Goal: Task Accomplishment & Management: Use online tool/utility

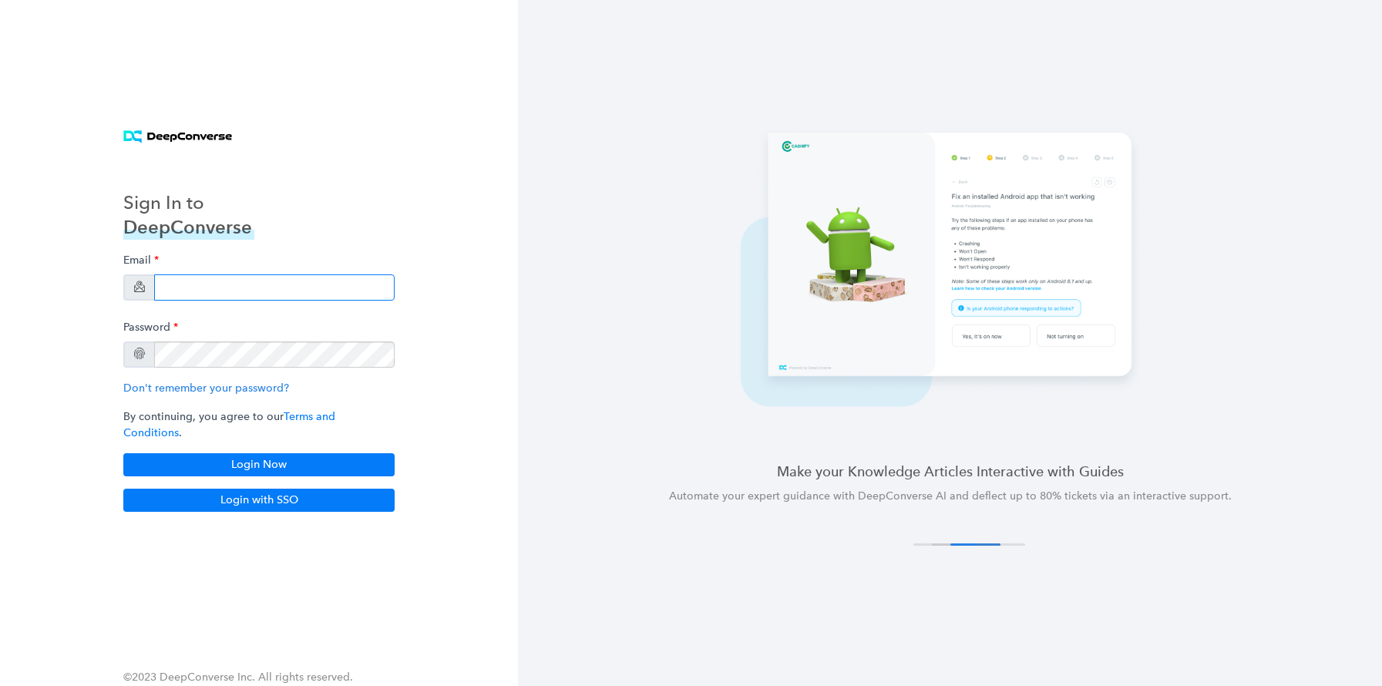
click at [192, 291] on input "email" at bounding box center [274, 287] width 240 height 26
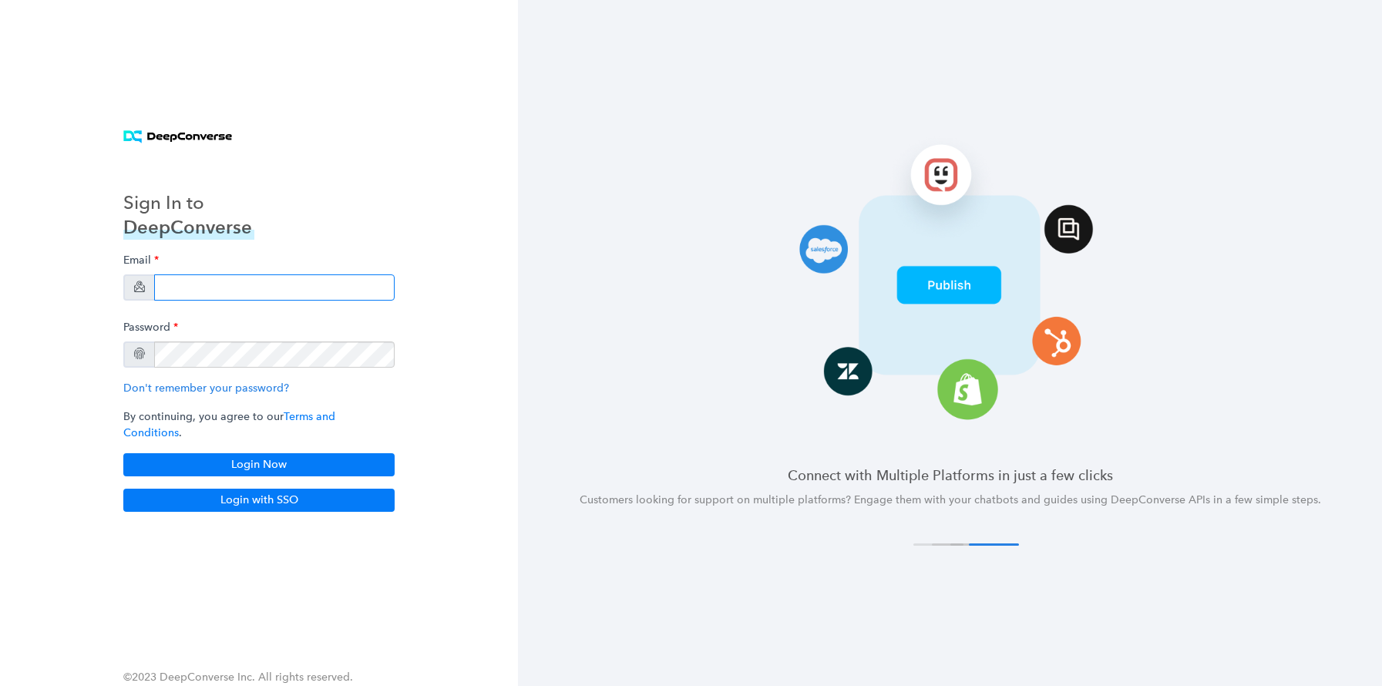
paste input "[EMAIL_ADDRESS][DOMAIN_NAME]"
type input "[EMAIL_ADDRESS][DOMAIN_NAME]"
click at [280, 221] on div "Sign In to DeepConverse Email swati+stg5@deepconverse.com Password Don't rememb…" at bounding box center [259, 343] width 308 height 375
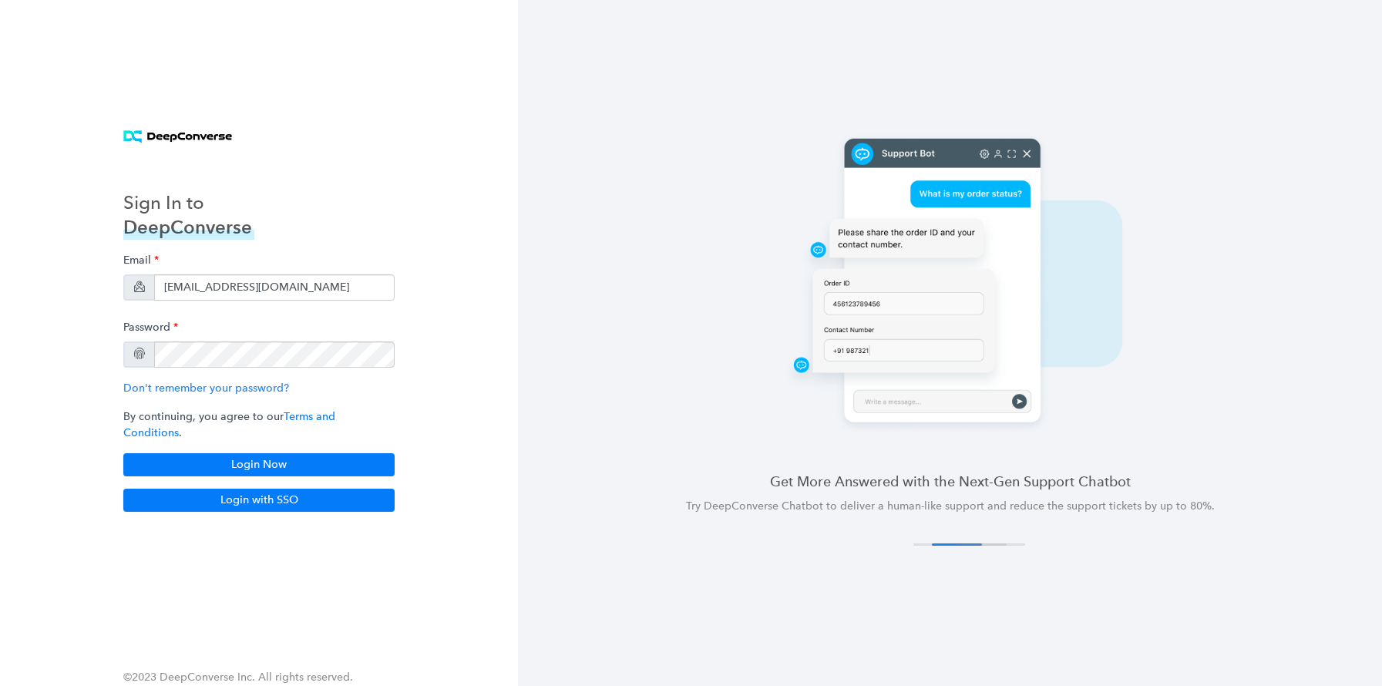
click at [624, 311] on div "Get More Answered with the Next-Gen Support Chatbot Try DeepConverse Chatbot to…" at bounding box center [950, 341] width 864 height 421
click at [230, 458] on button "Login Now" at bounding box center [258, 464] width 271 height 23
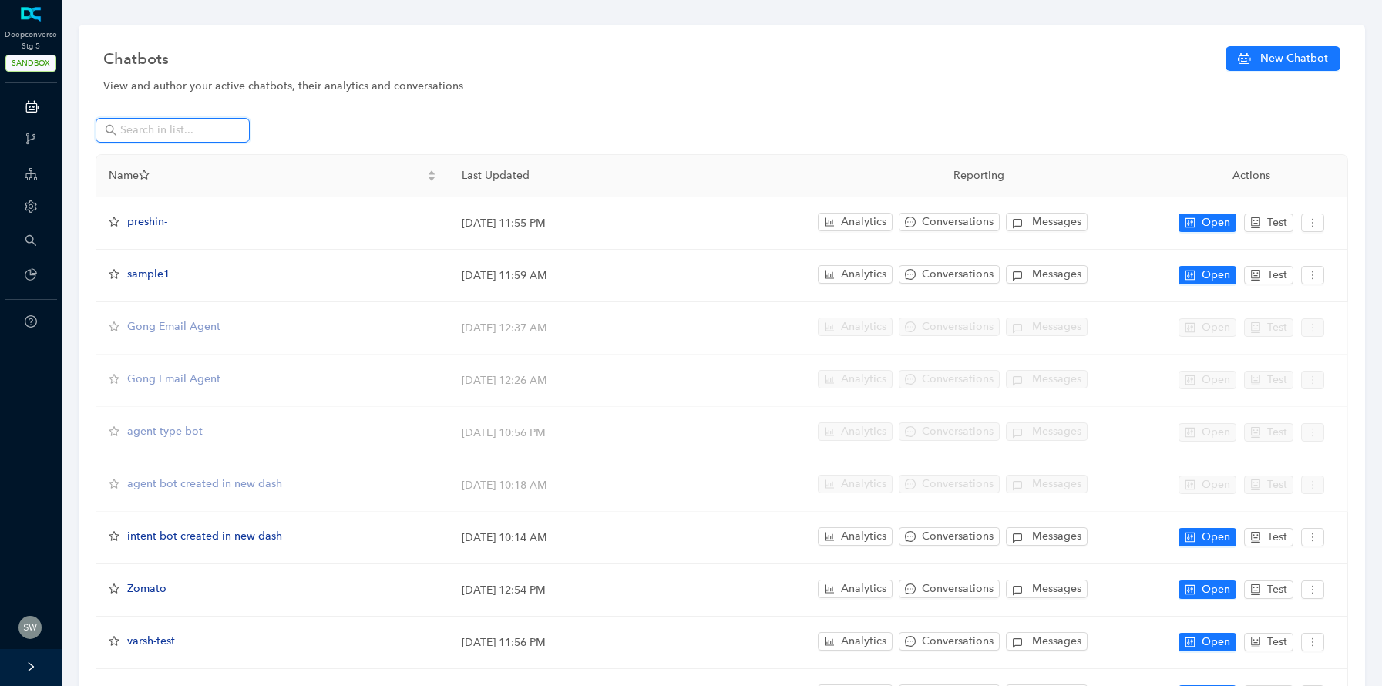
click at [224, 124] on input "text" at bounding box center [174, 130] width 108 height 17
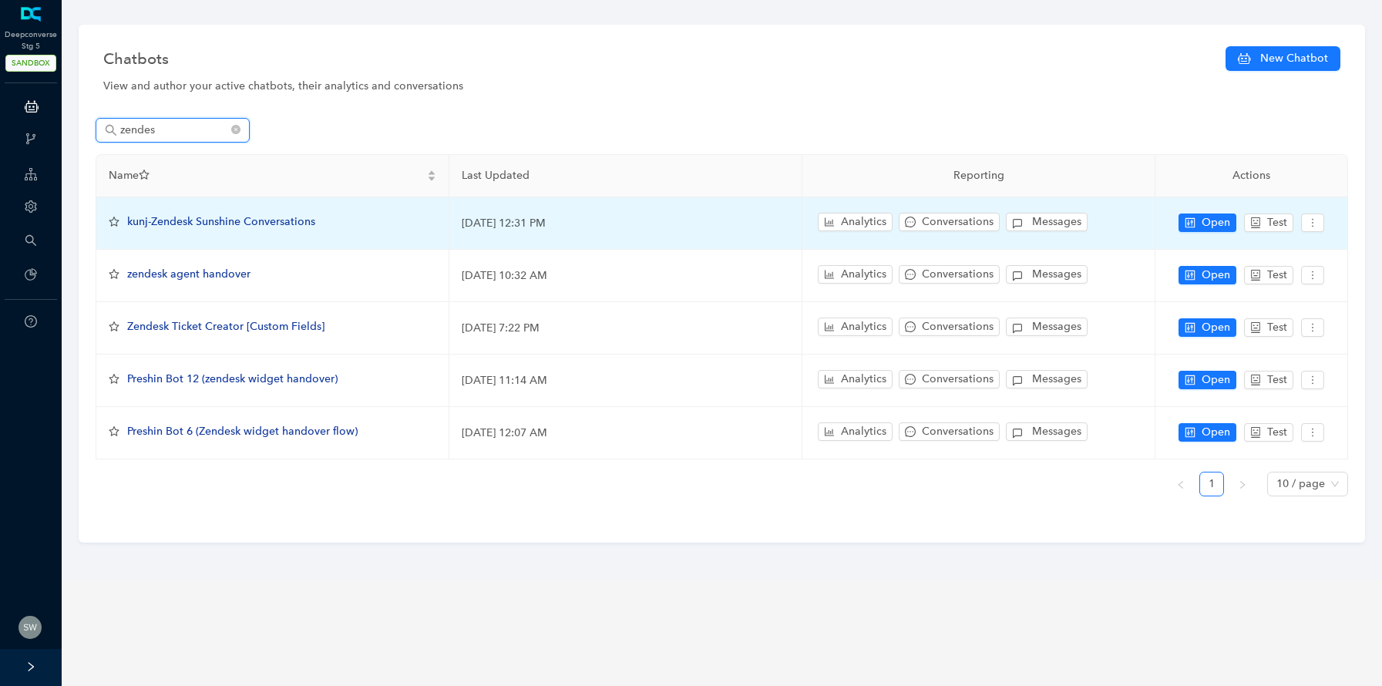
type input "zendes"
click at [220, 222] on span "kunj-Zendesk Sunshine Conversations" at bounding box center [221, 221] width 188 height 13
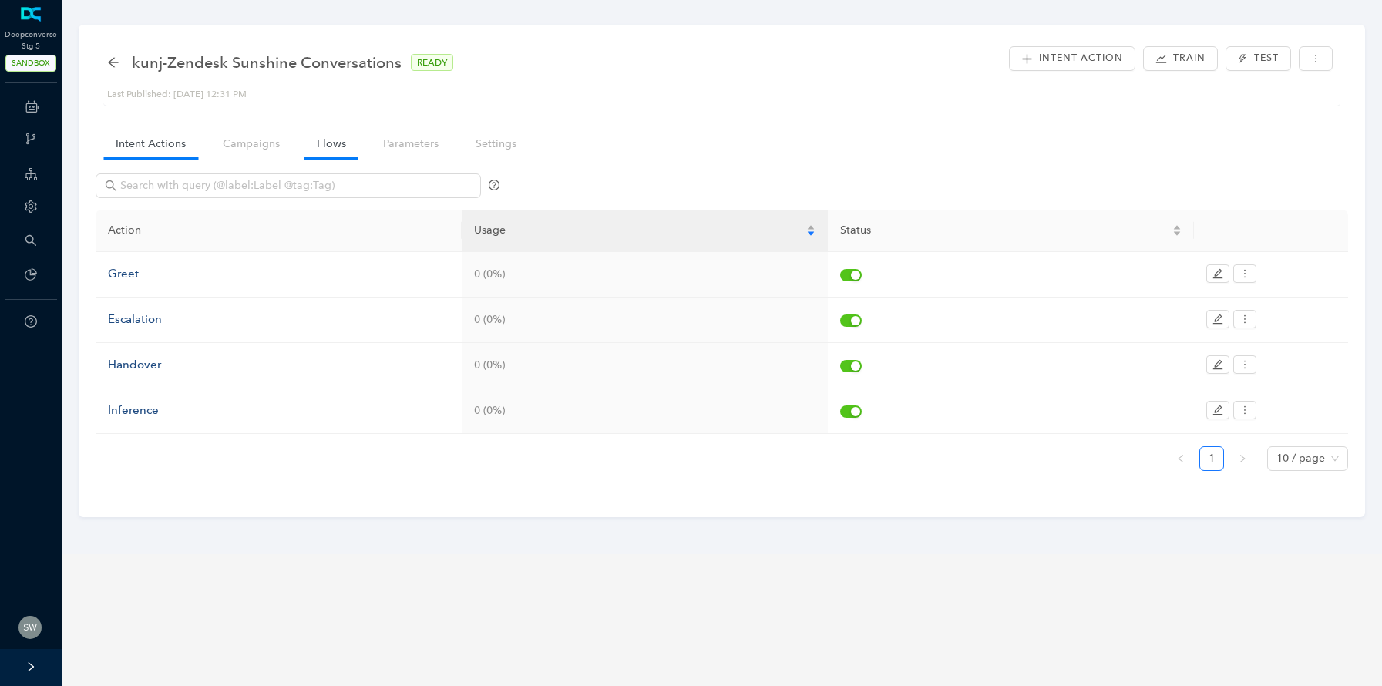
click at [316, 143] on link "Flows" at bounding box center [331, 143] width 54 height 29
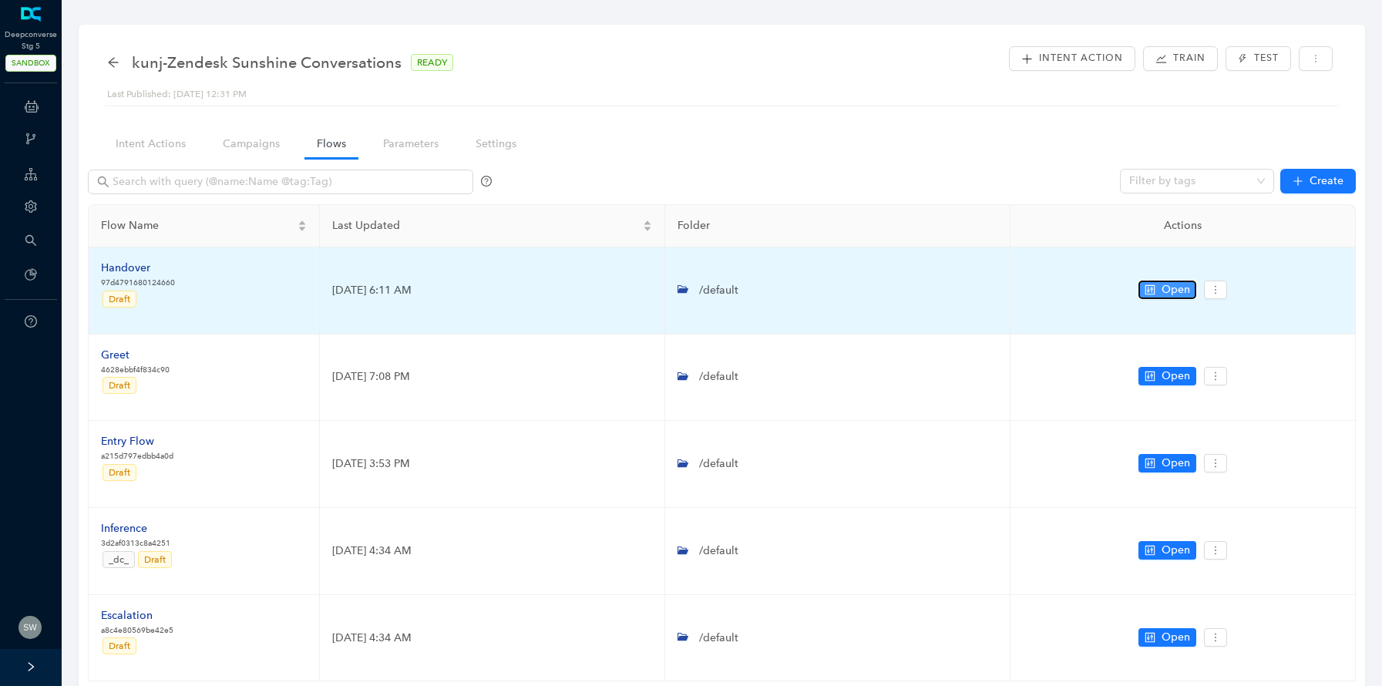
click at [1168, 296] on span "Open" at bounding box center [1176, 289] width 29 height 17
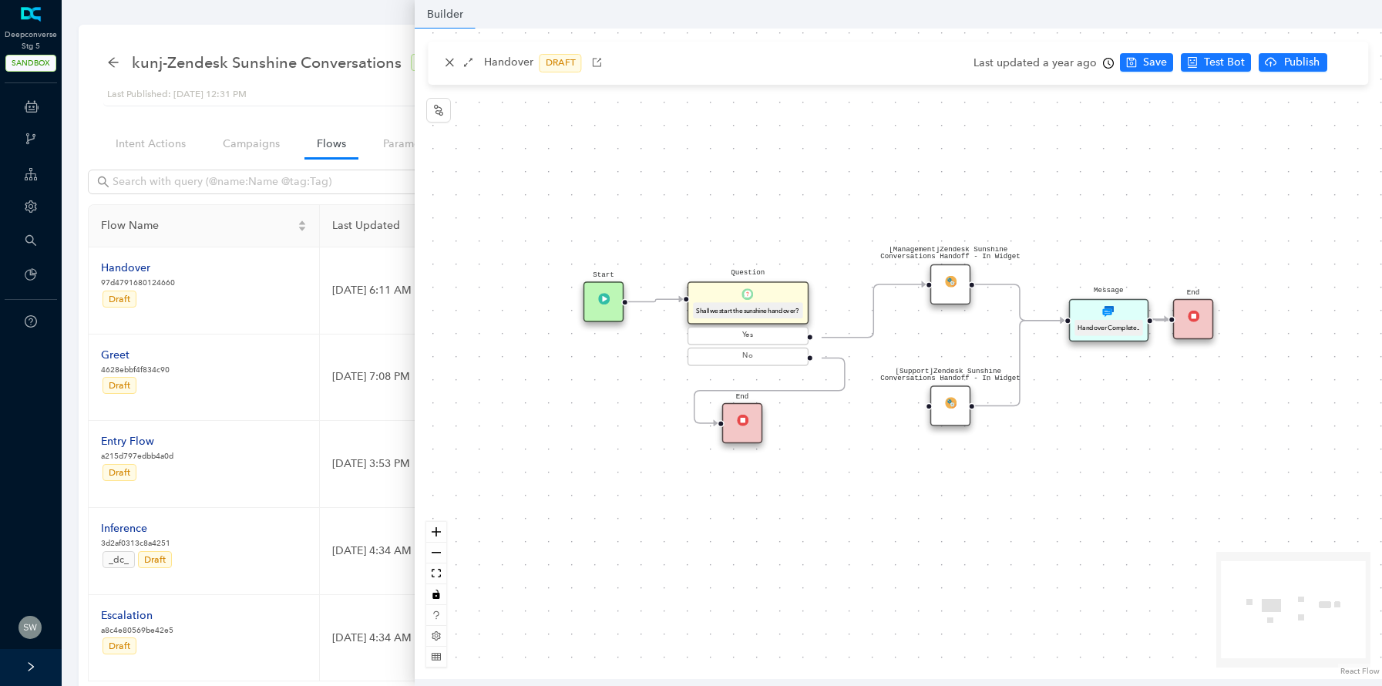
click at [956, 414] on div "[Support]Zendesk Sunshine Conversations Handoff - In Widget" at bounding box center [950, 405] width 41 height 41
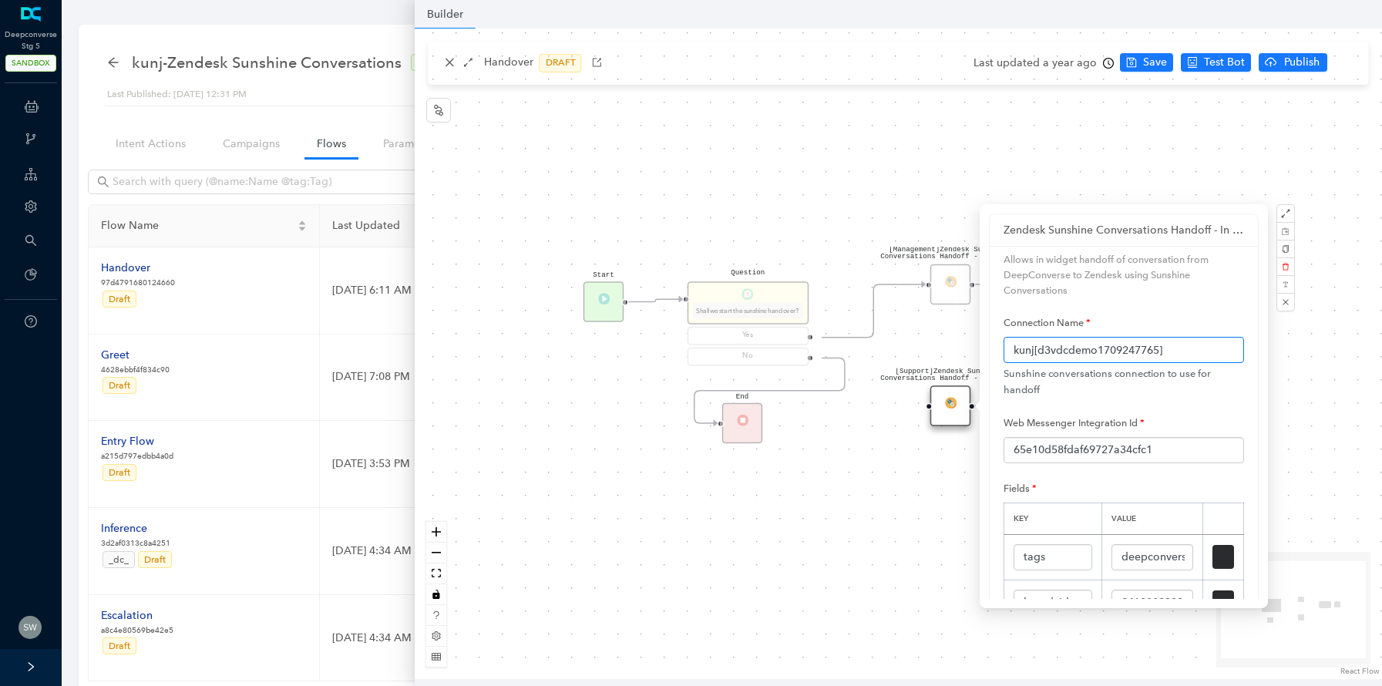
click at [1081, 353] on input "kunj[d3vdcdemo1709247765]" at bounding box center [1124, 350] width 240 height 26
click at [1045, 180] on div "[Management]Zendesk Sunshine Conversations Handoff - In Widget Start End [Suppo…" at bounding box center [898, 354] width 967 height 651
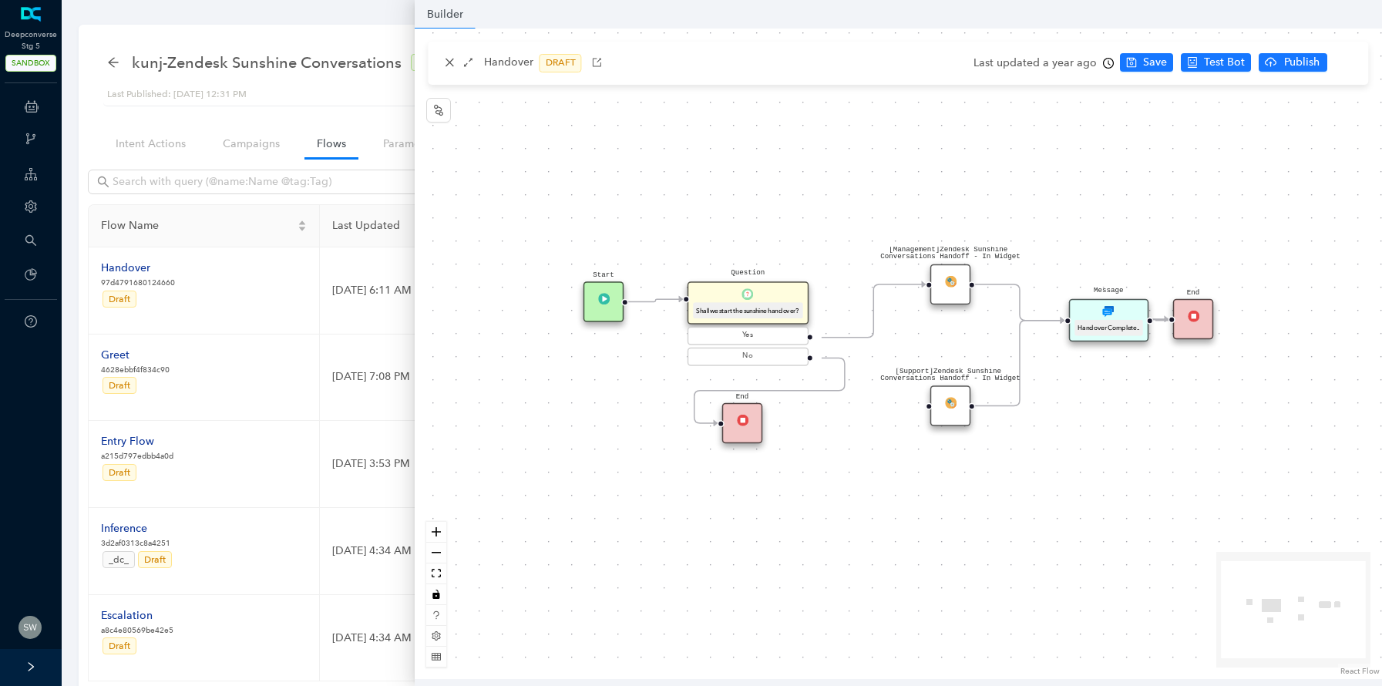
click at [947, 281] on img at bounding box center [950, 281] width 12 height 12
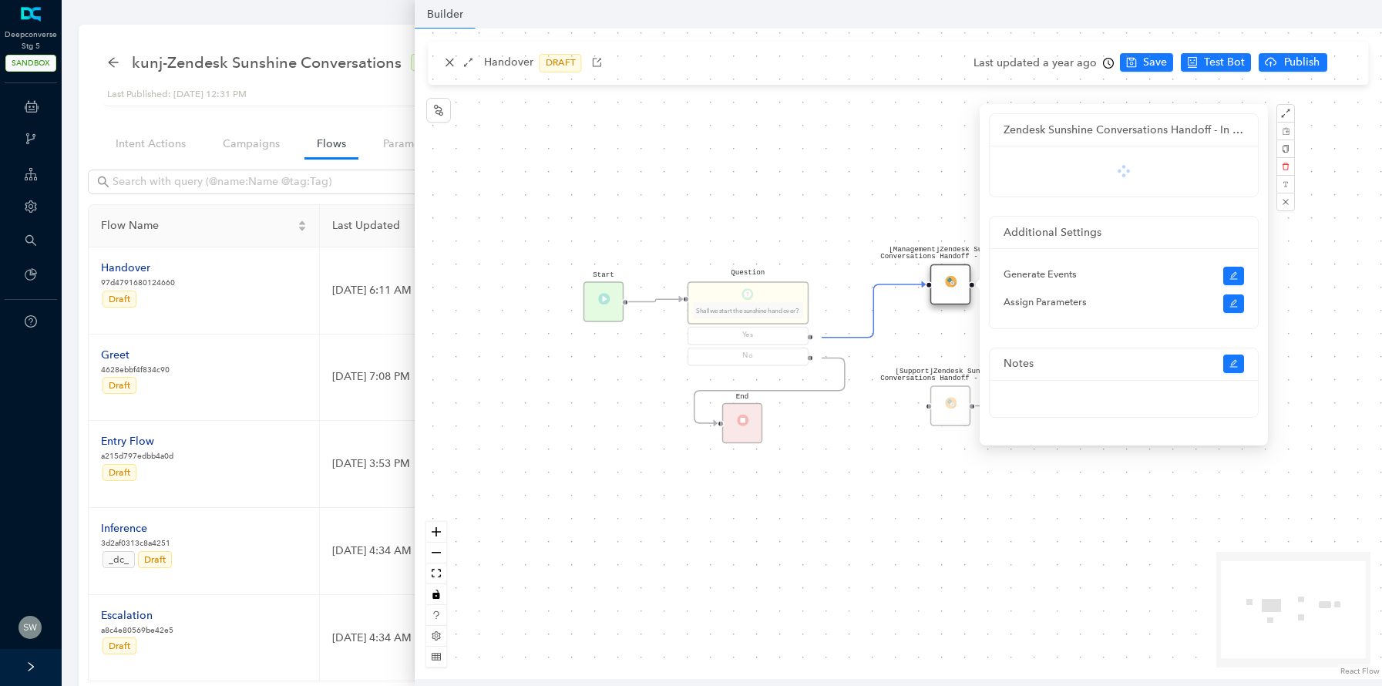
click at [947, 281] on img at bounding box center [950, 281] width 12 height 12
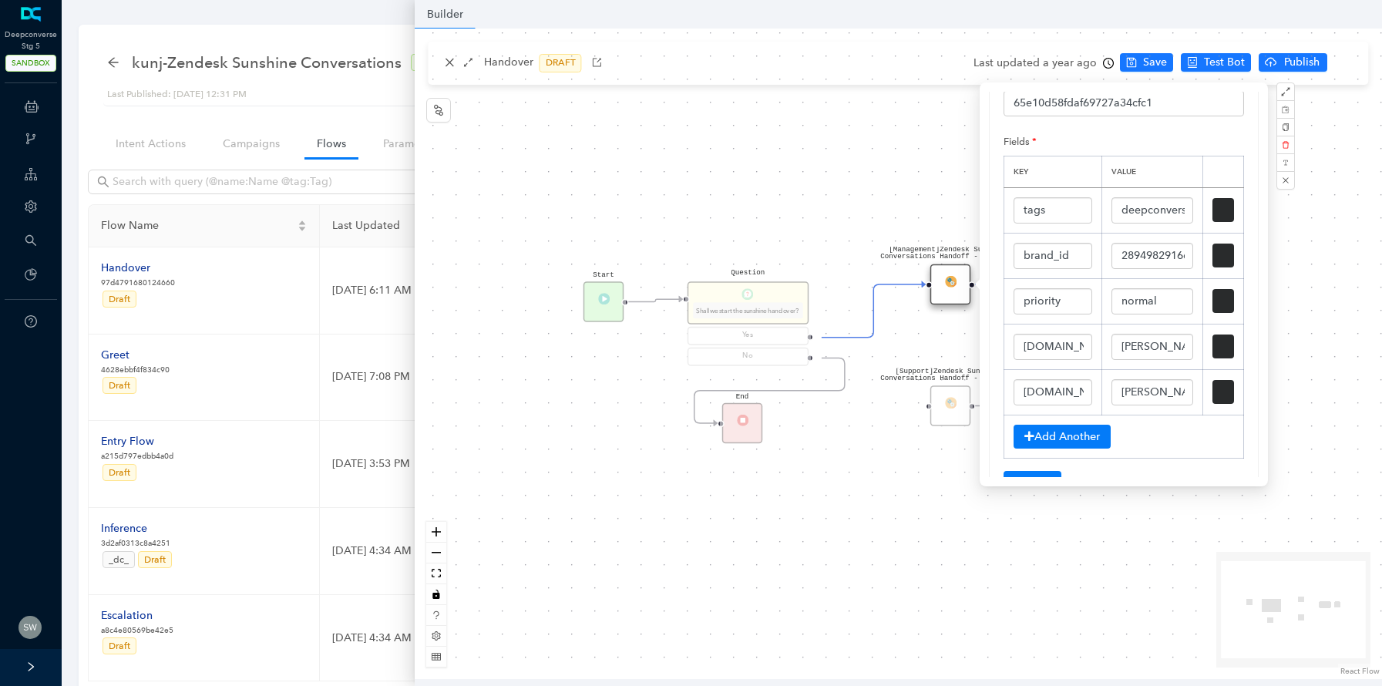
scroll to position [234, 0]
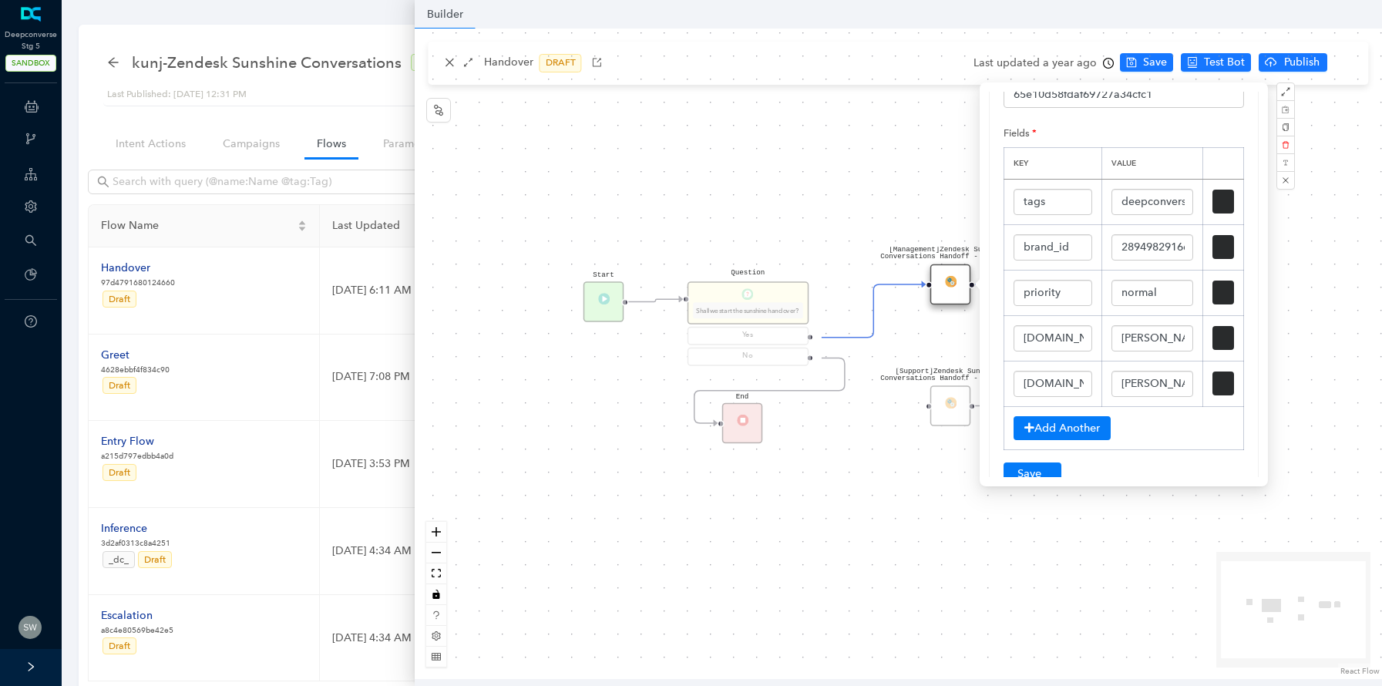
click at [832, 226] on div "[Management]Zendesk Sunshine Conversations Handoff - In Widget Start End [Suppo…" at bounding box center [898, 354] width 967 height 651
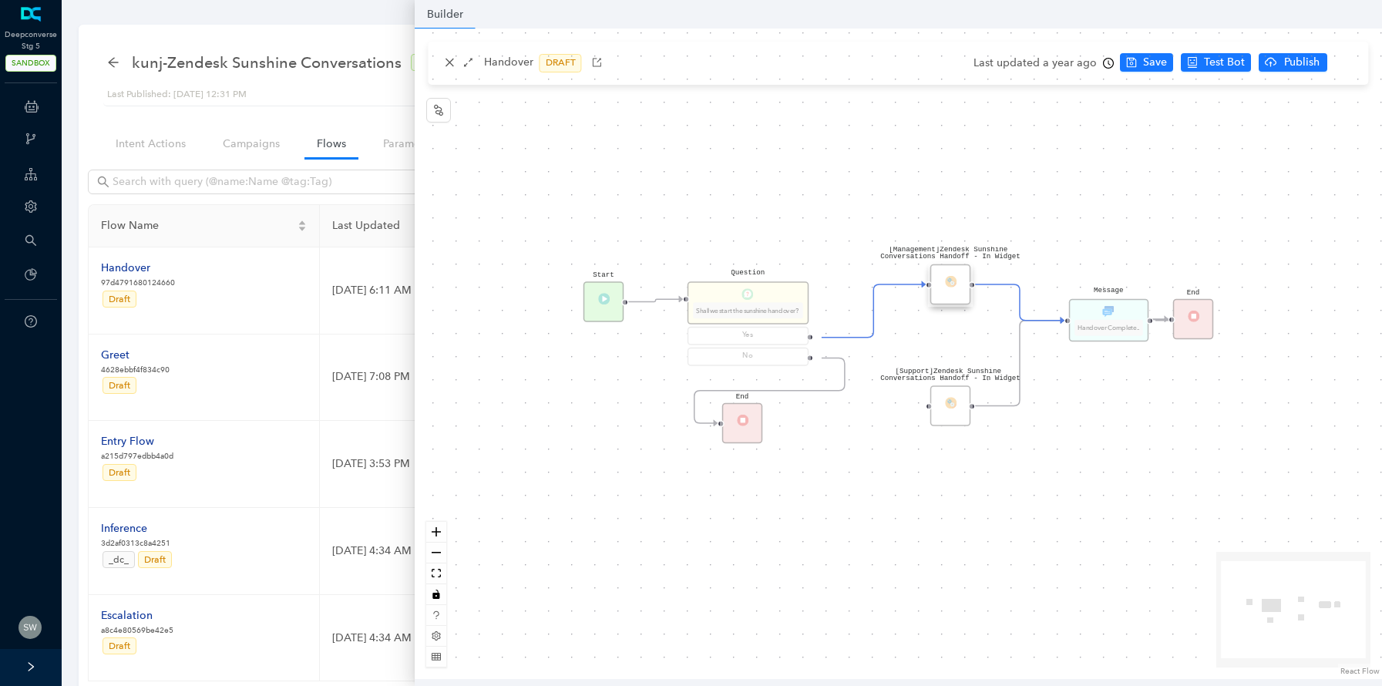
scroll to position [0, 0]
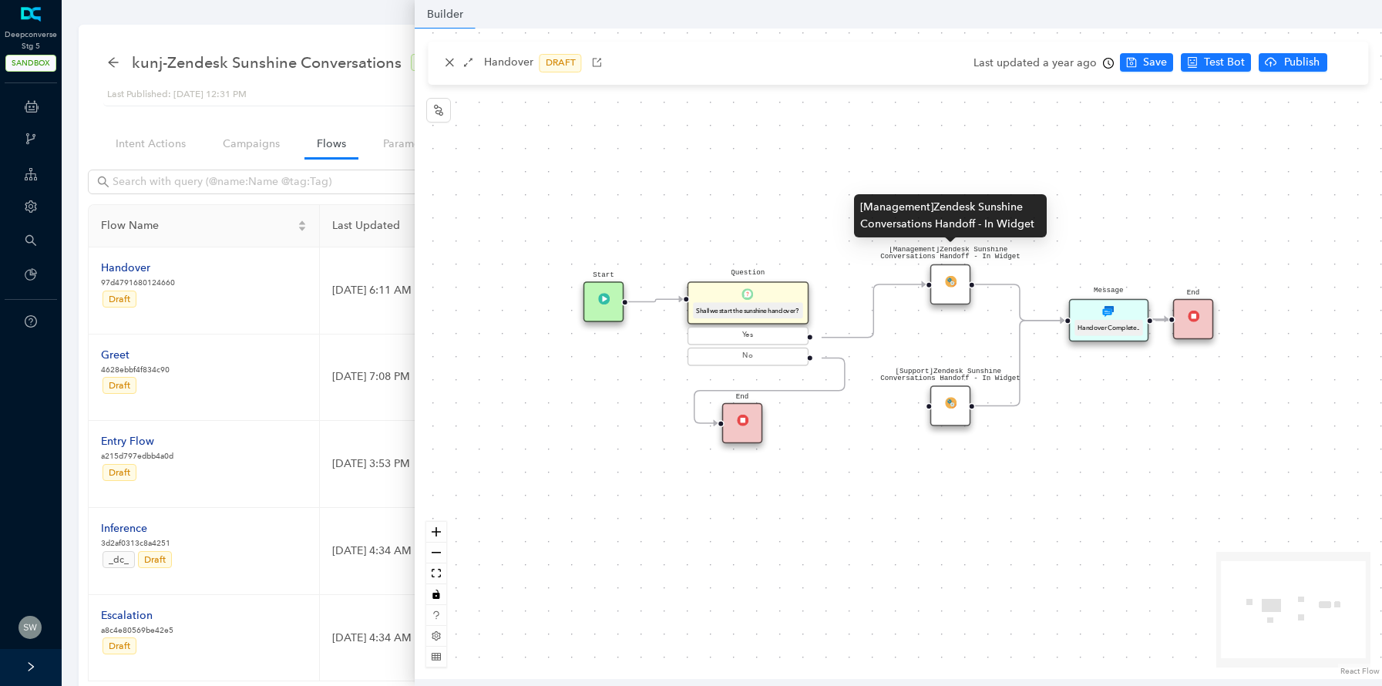
click at [940, 289] on div "[Management]Zendesk Sunshine Conversations Handoff - In Widget" at bounding box center [950, 284] width 41 height 41
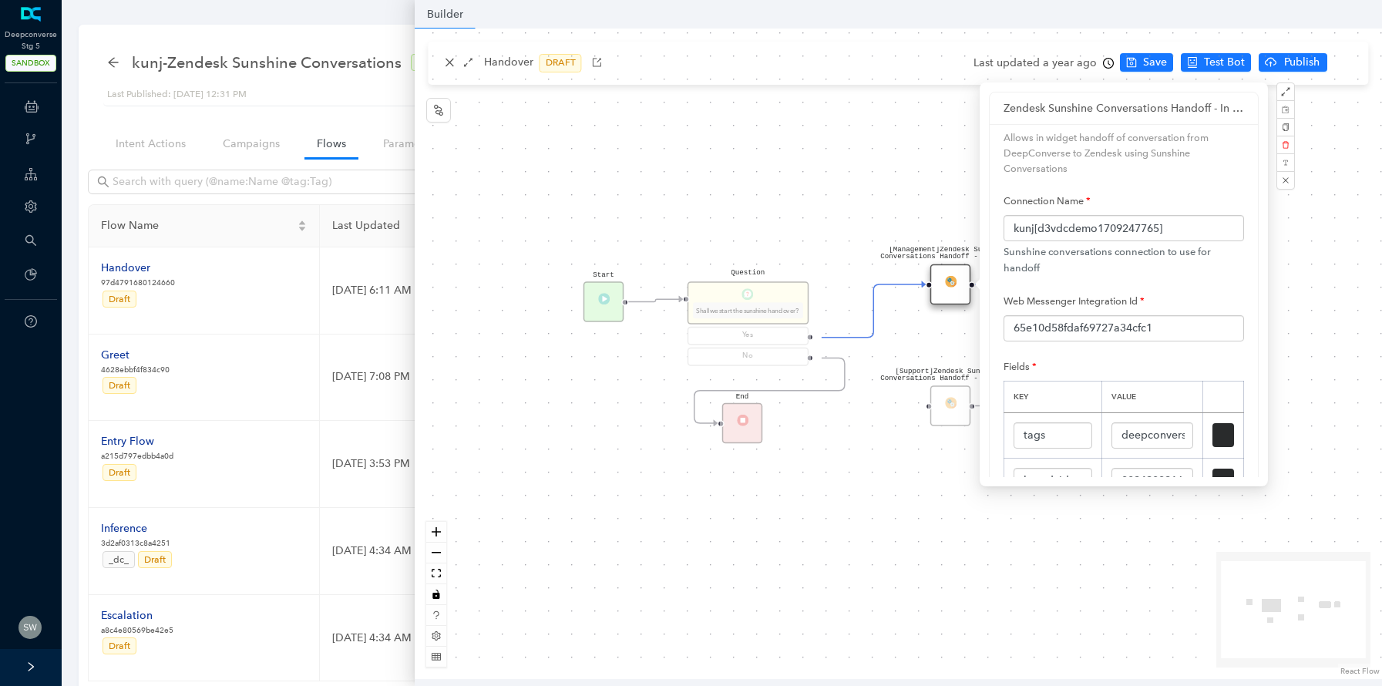
click at [837, 237] on div "[Management]Zendesk Sunshine Conversations Handoff - In Widget Start End [Suppo…" at bounding box center [898, 354] width 967 height 651
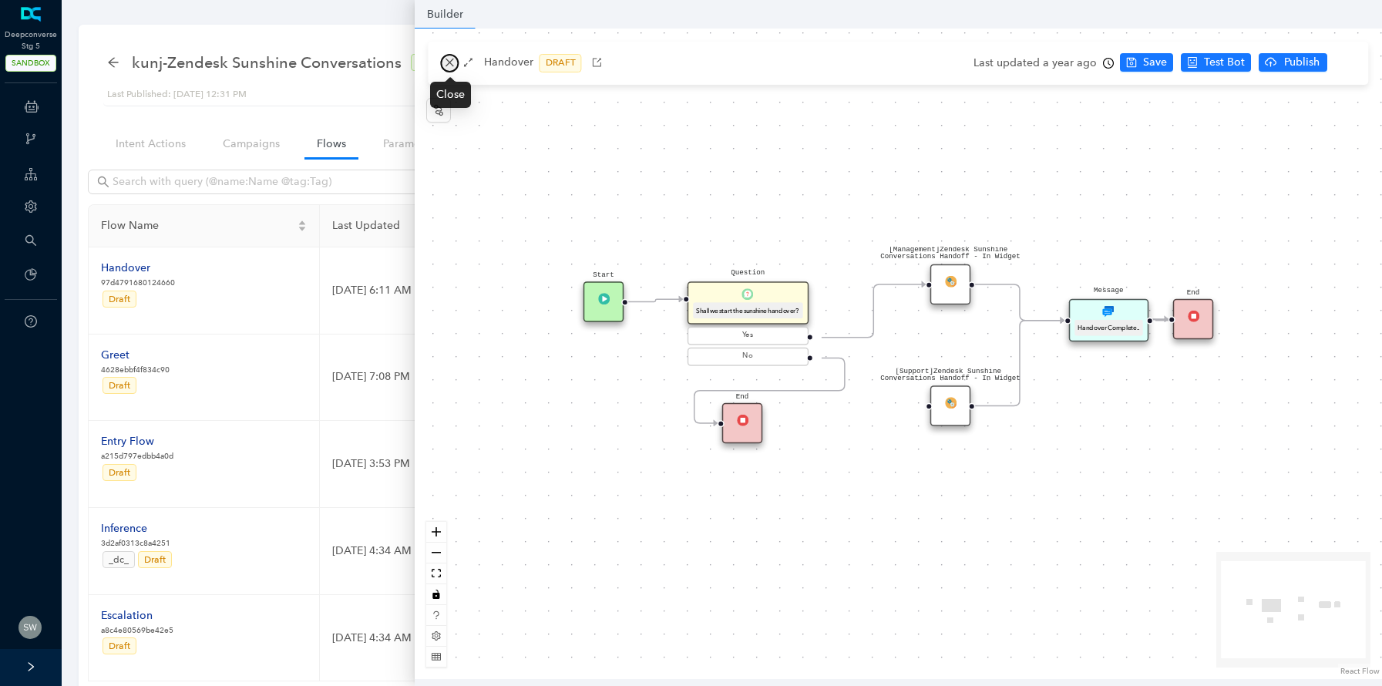
click at [448, 62] on icon "close" at bounding box center [450, 62] width 11 height 11
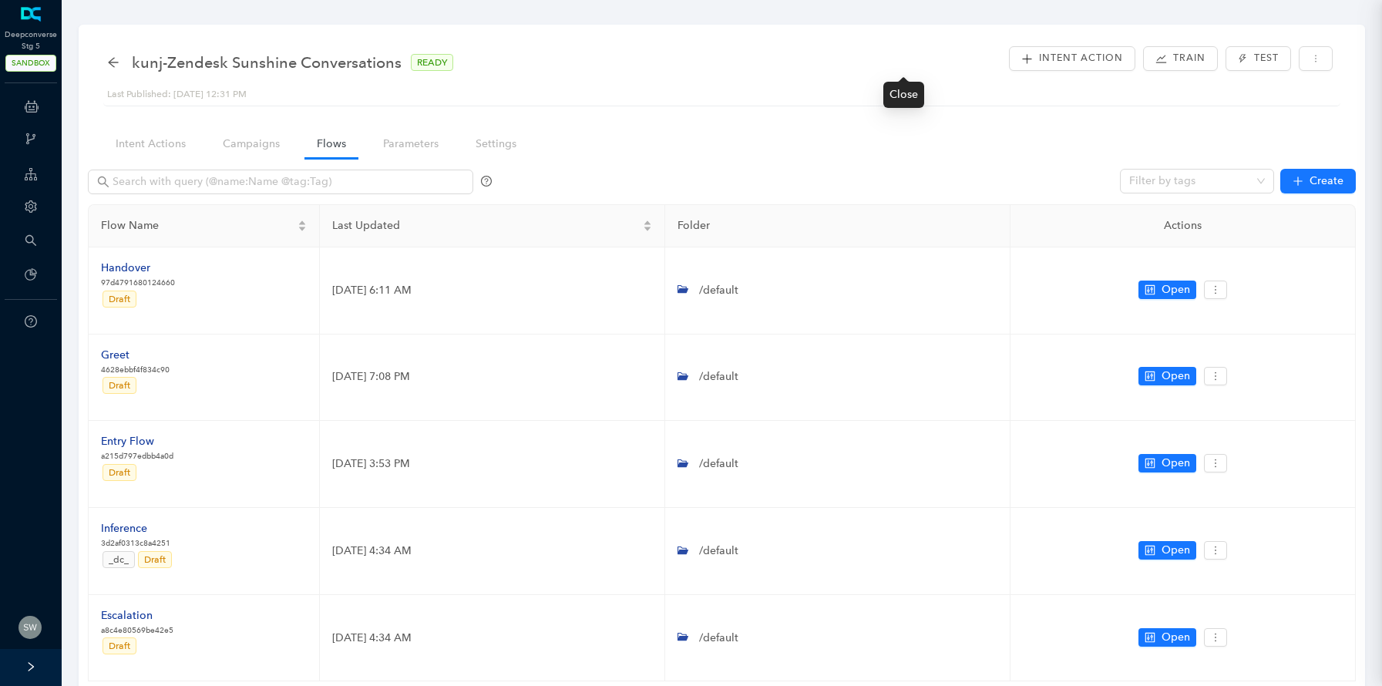
click at [343, 67] on span "kunj-Zendesk Sunshine Conversations" at bounding box center [267, 62] width 270 height 25
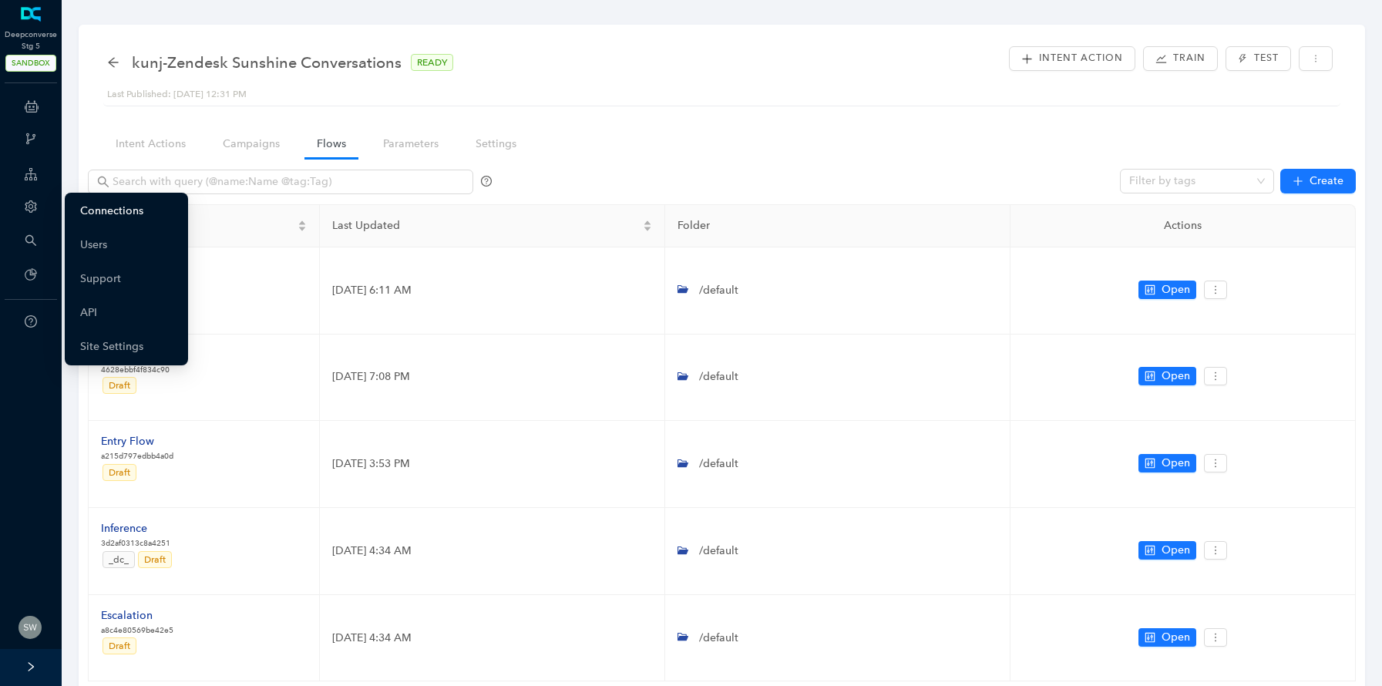
click at [96, 206] on link "Connections" at bounding box center [111, 211] width 63 height 31
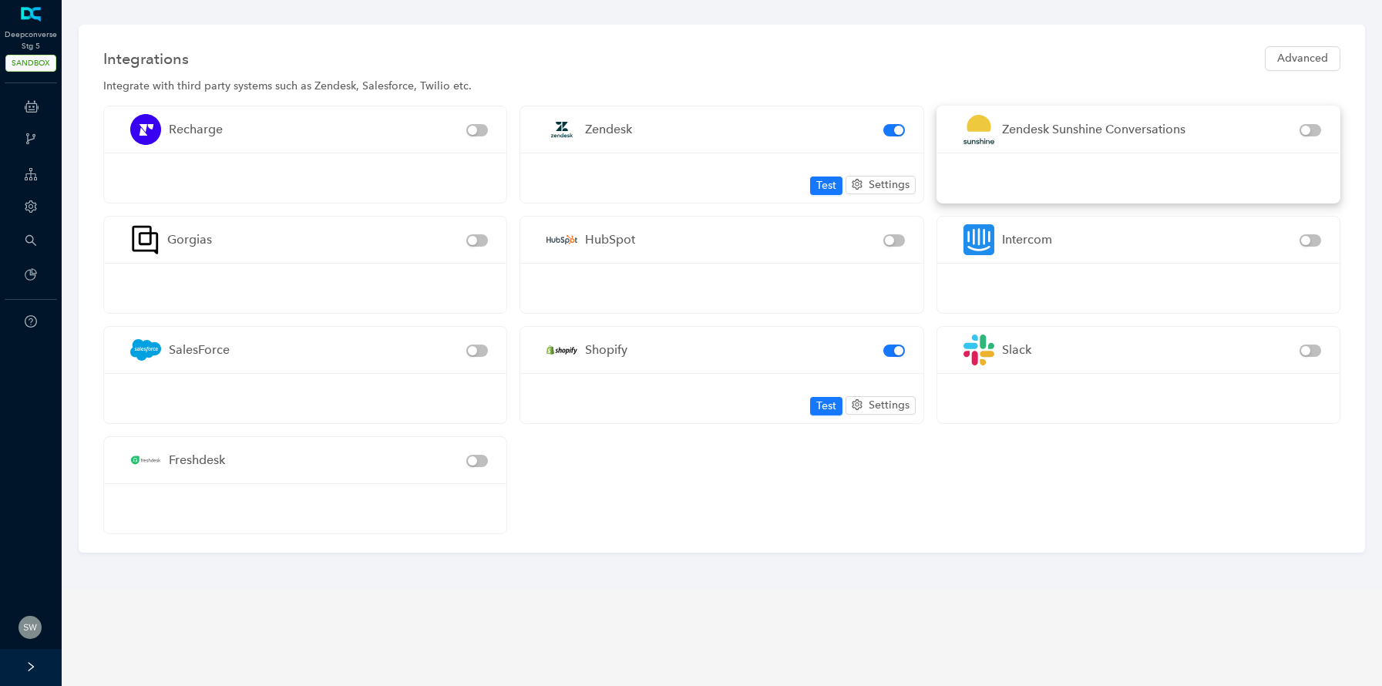
click at [1095, 149] on div "Zendesk Sunshine Conversations" at bounding box center [1128, 129] width 344 height 46
click at [1083, 125] on div "Zendesk Sunshine Conversations" at bounding box center [1093, 128] width 183 height 19
click at [1017, 44] on div "Integrations Advanced" at bounding box center [721, 58] width 1237 height 31
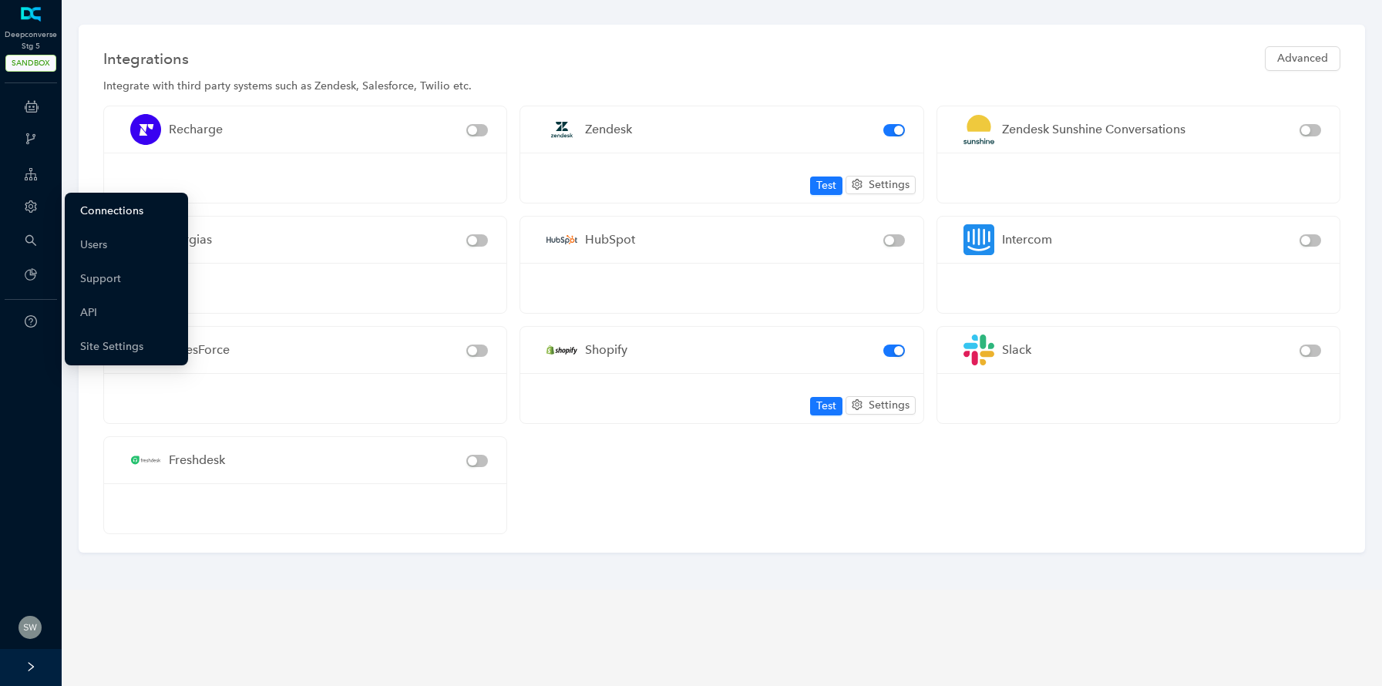
click at [127, 214] on link "Connections" at bounding box center [111, 211] width 63 height 31
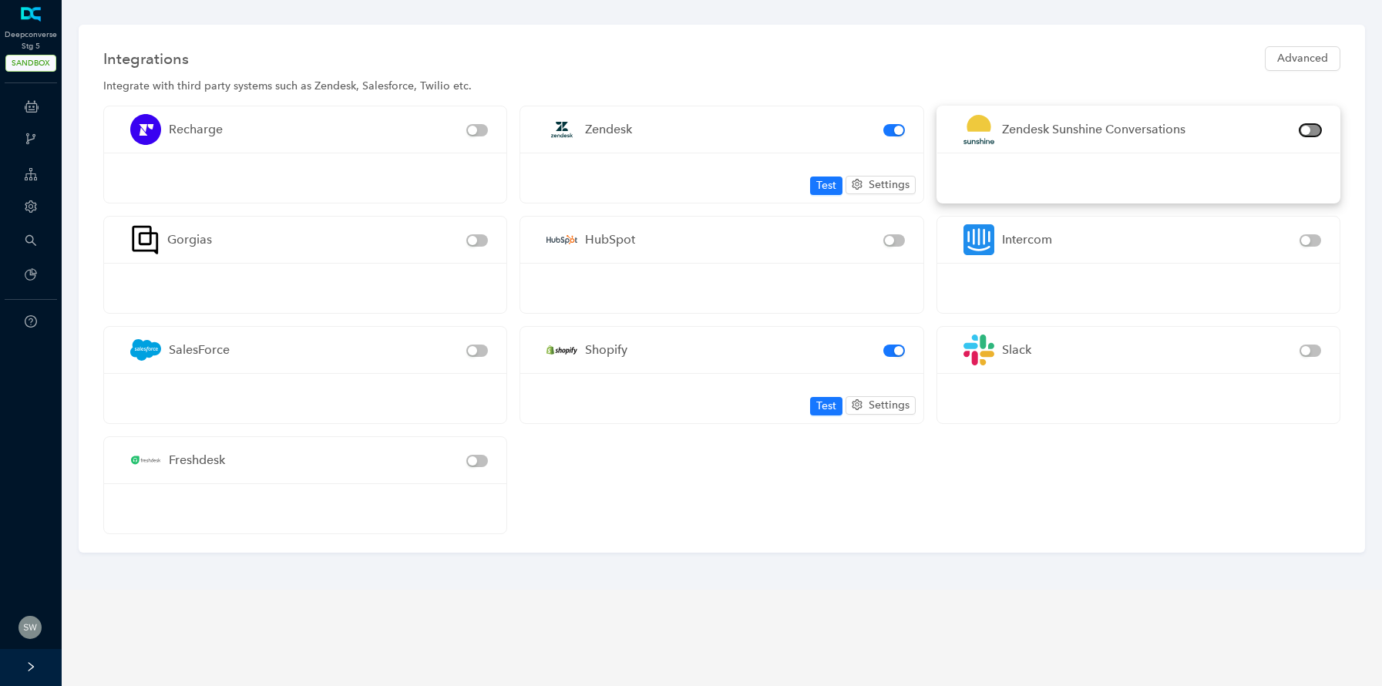
click at [1313, 129] on span "button" at bounding box center [1311, 130] width 22 height 12
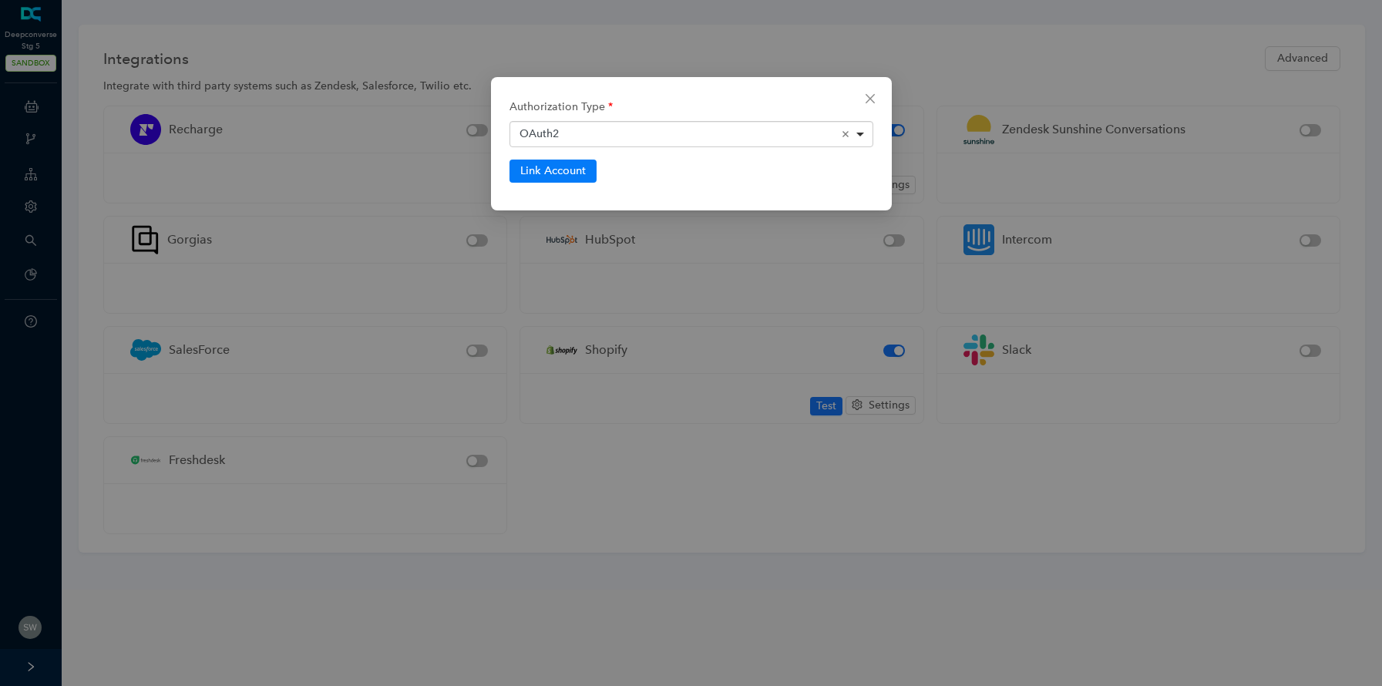
click at [779, 126] on div "<span>OAuth2</span> OAuth2 Remove item" at bounding box center [692, 134] width 364 height 26
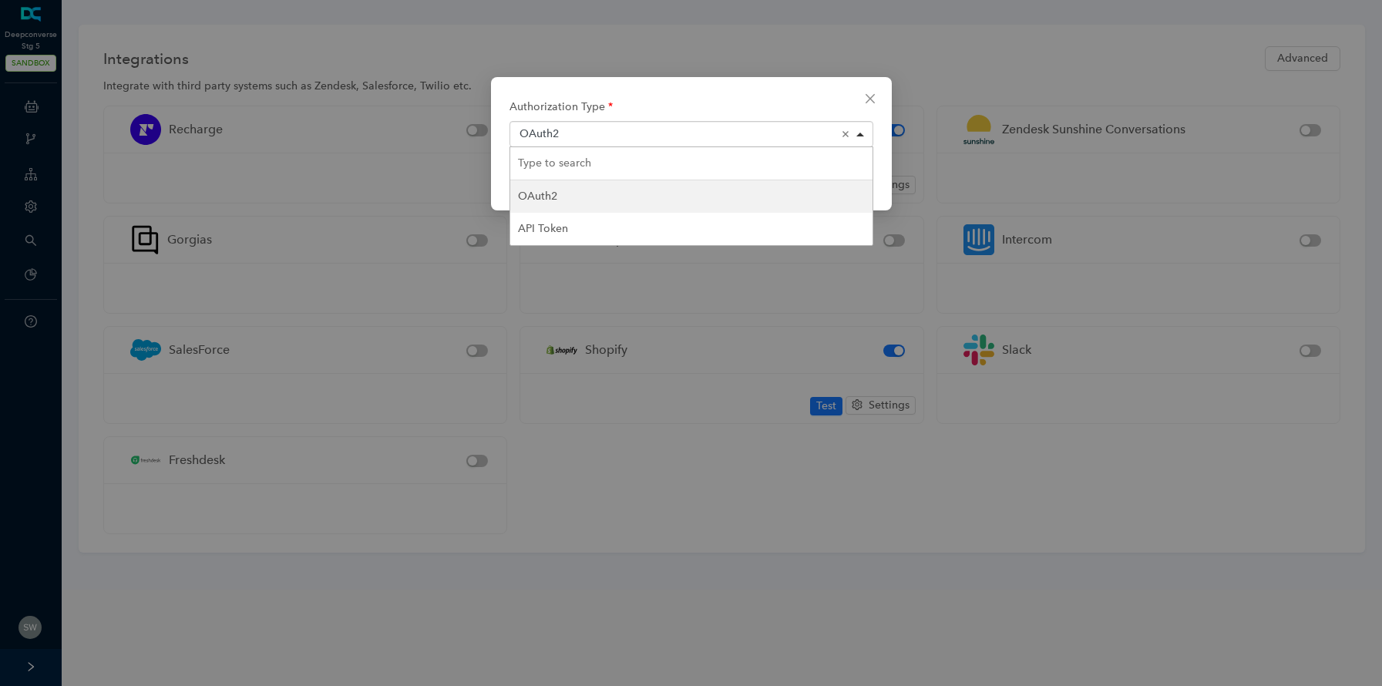
click at [776, 109] on div "Authorization Type <span>OAuth2</span> OAuth2 Remove item OAuth2 API Token" at bounding box center [692, 119] width 364 height 55
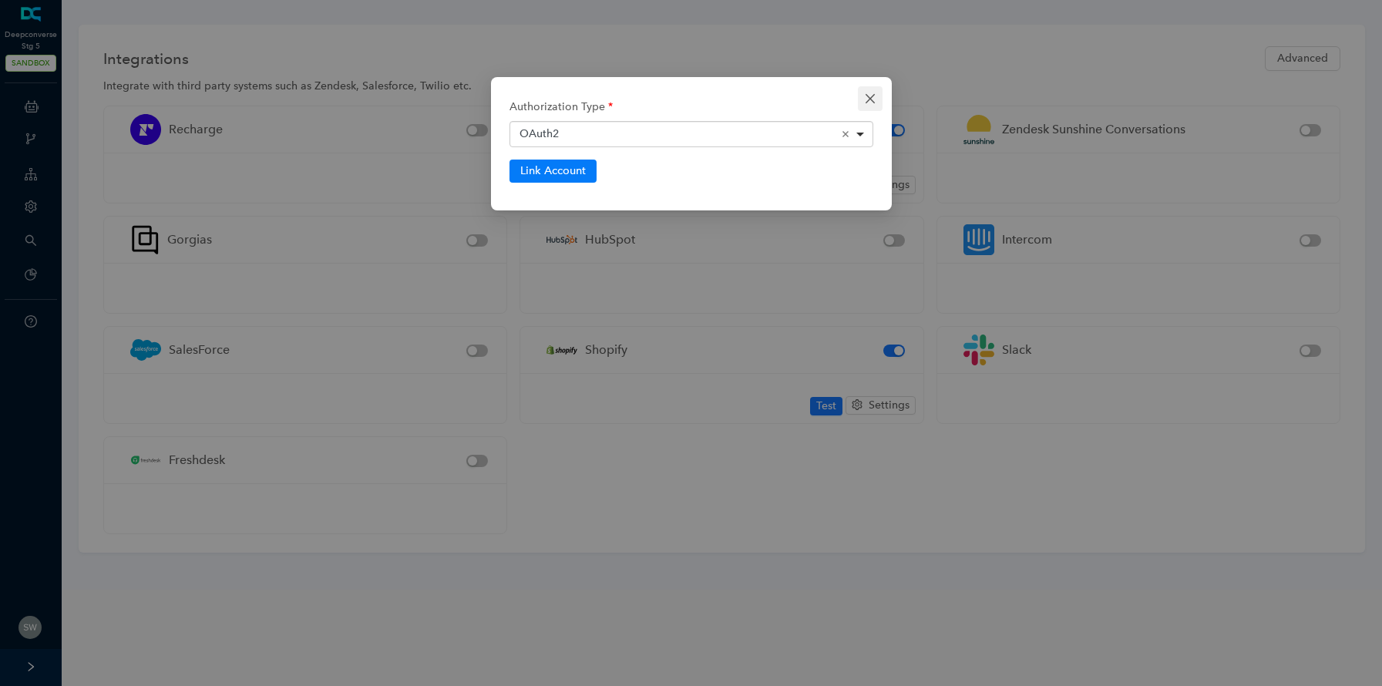
click at [865, 98] on icon "close" at bounding box center [870, 98] width 12 height 12
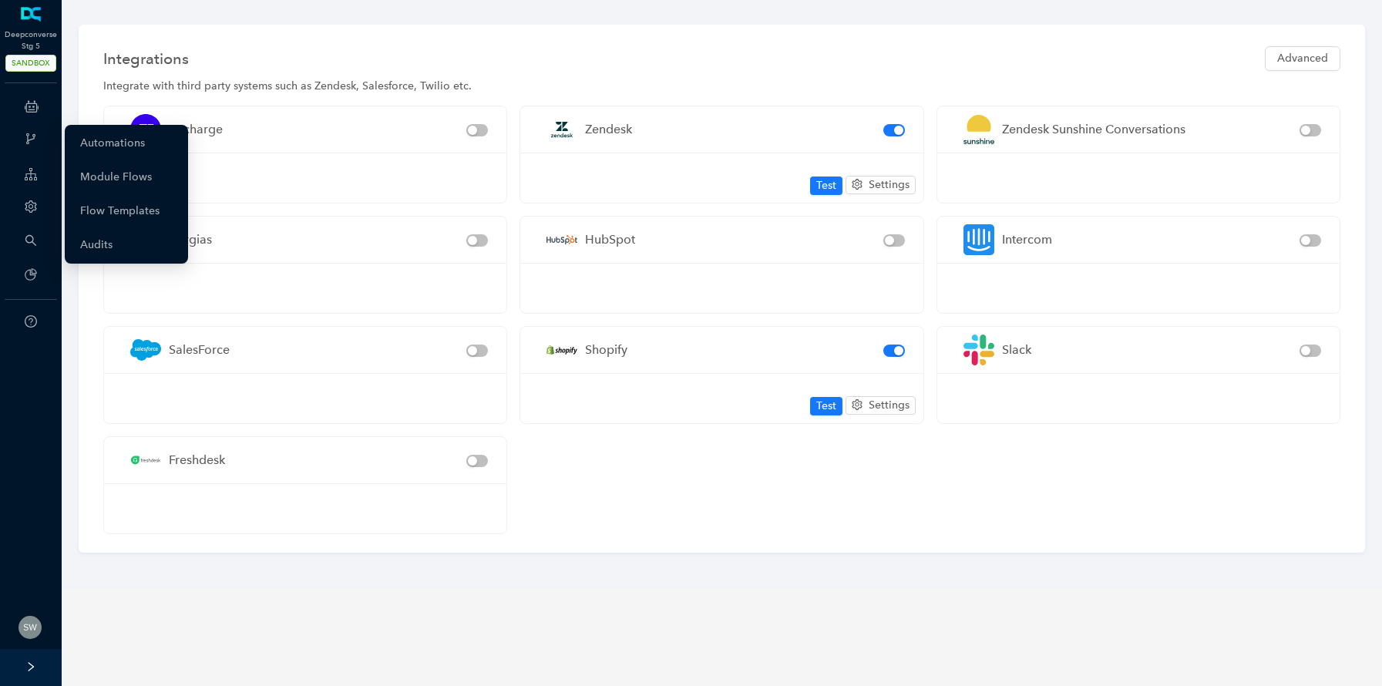
click at [42, 133] on div "Webhooks" at bounding box center [30, 140] width 55 height 31
click at [40, 106] on icon at bounding box center [43, 106] width 8 height 0
click at [92, 118] on link "Chatbots" at bounding box center [103, 109] width 46 height 31
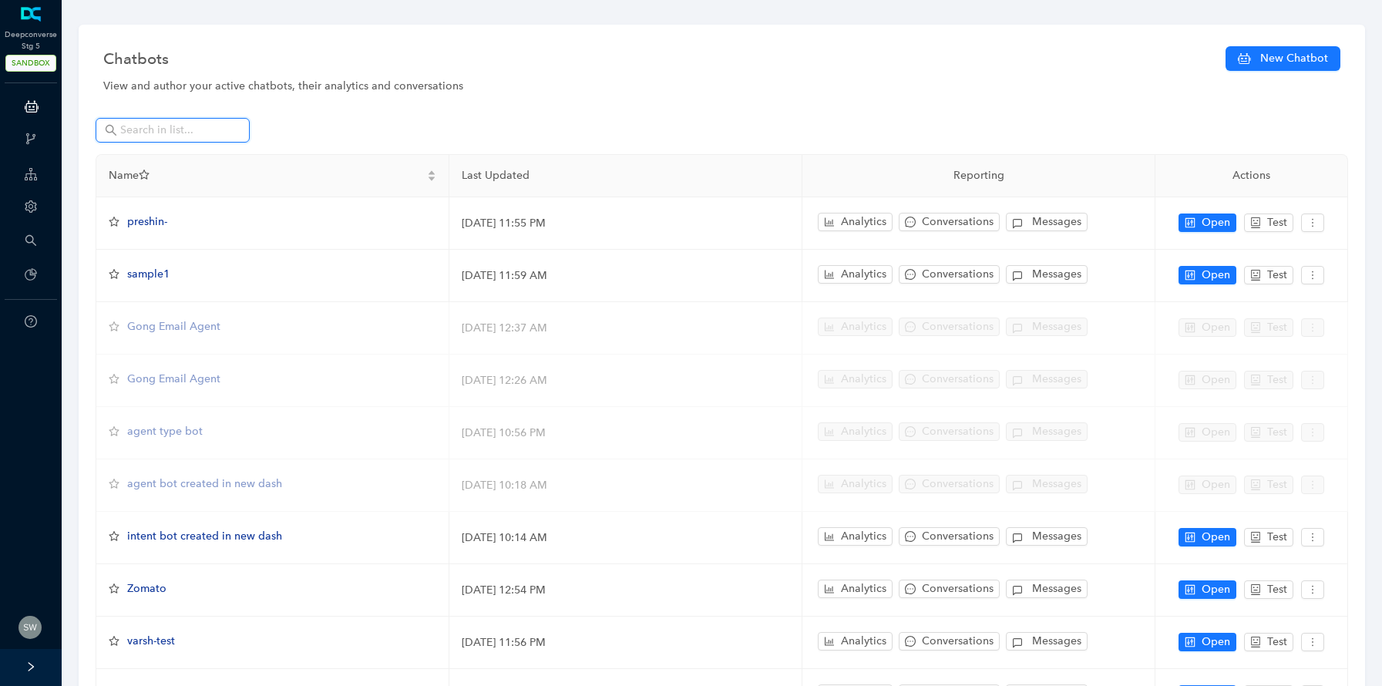
click at [198, 126] on input "text" at bounding box center [174, 130] width 108 height 17
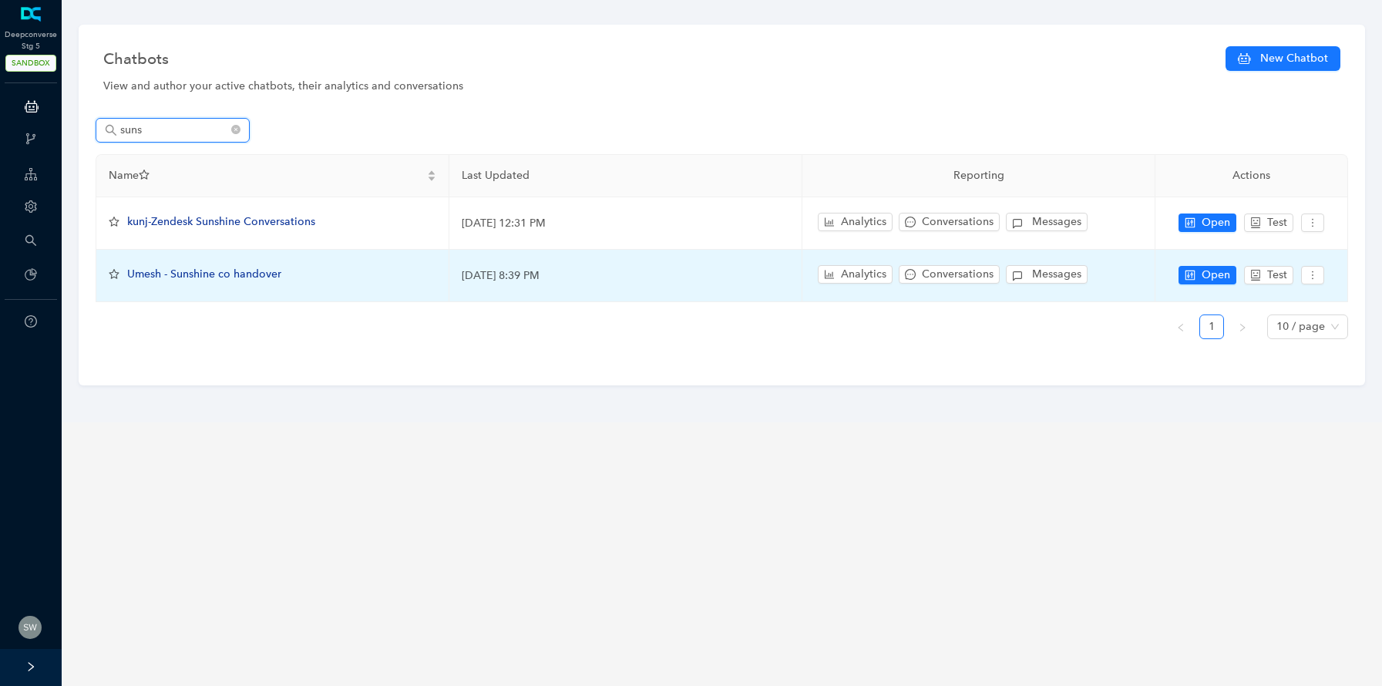
type input "suns"
click at [197, 276] on span "Umesh - Sunshine co handover" at bounding box center [204, 273] width 154 height 13
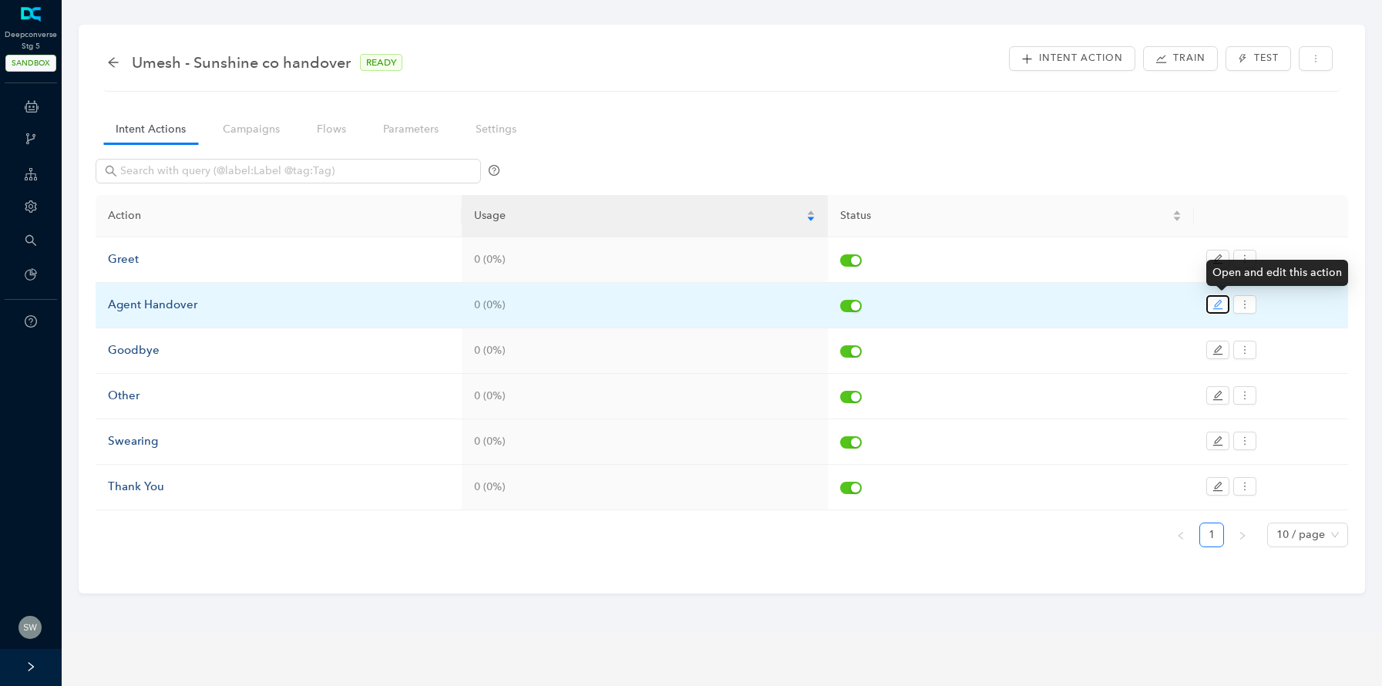
click at [1216, 308] on icon "edit" at bounding box center [1217, 304] width 11 height 11
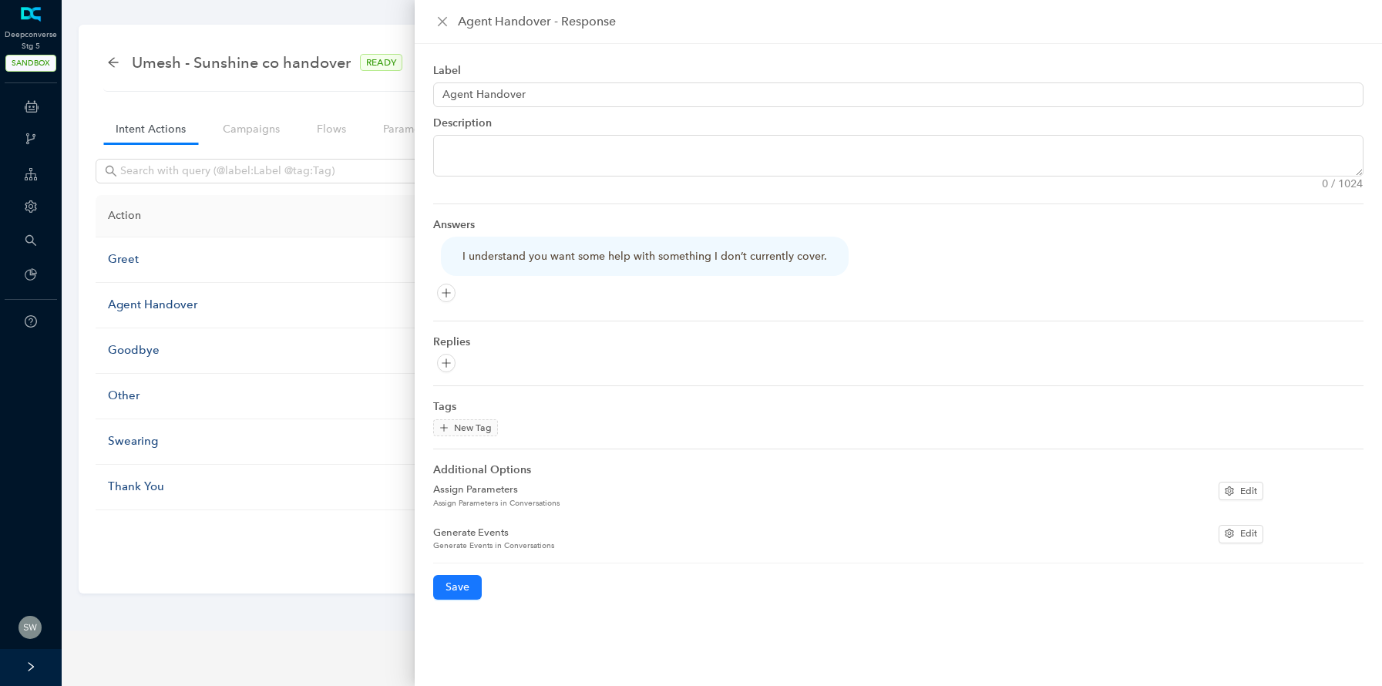
click at [437, 12] on div "Agent Handover - Response" at bounding box center [898, 21] width 930 height 18
click at [441, 18] on icon "close" at bounding box center [442, 21] width 12 height 12
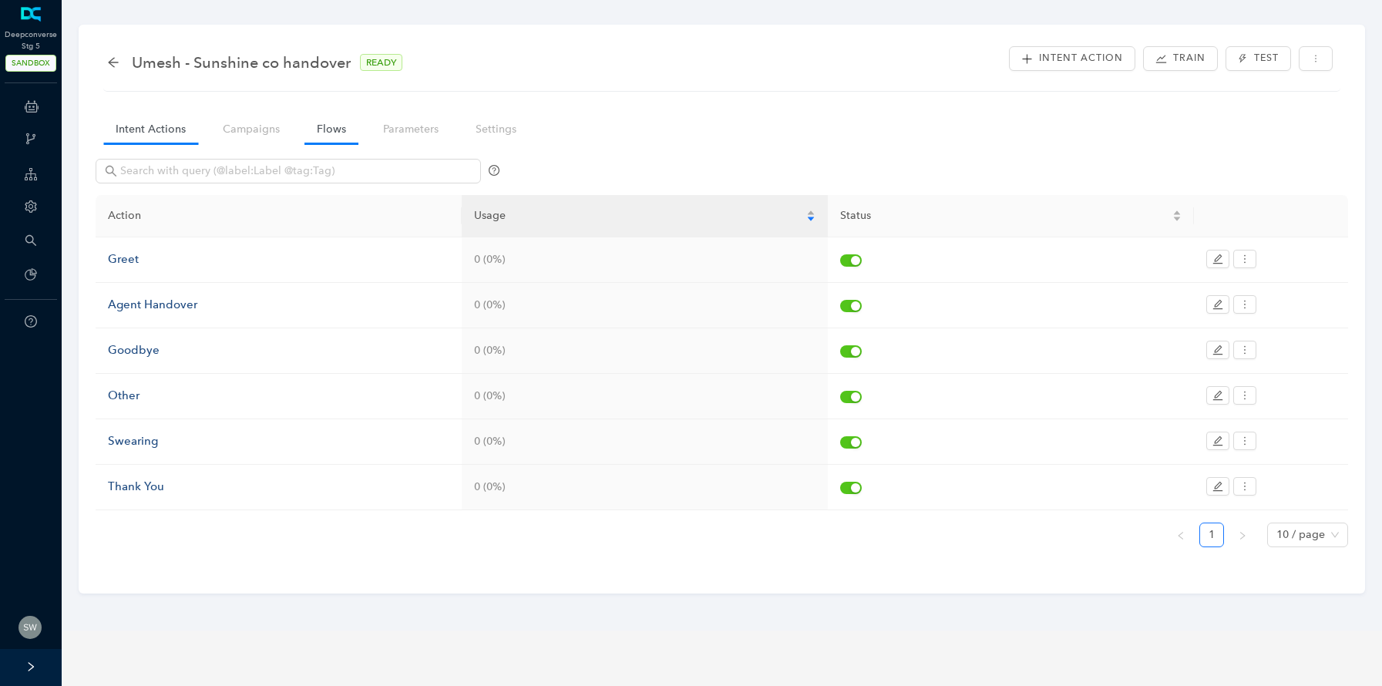
click at [326, 129] on link "Flows" at bounding box center [331, 129] width 54 height 29
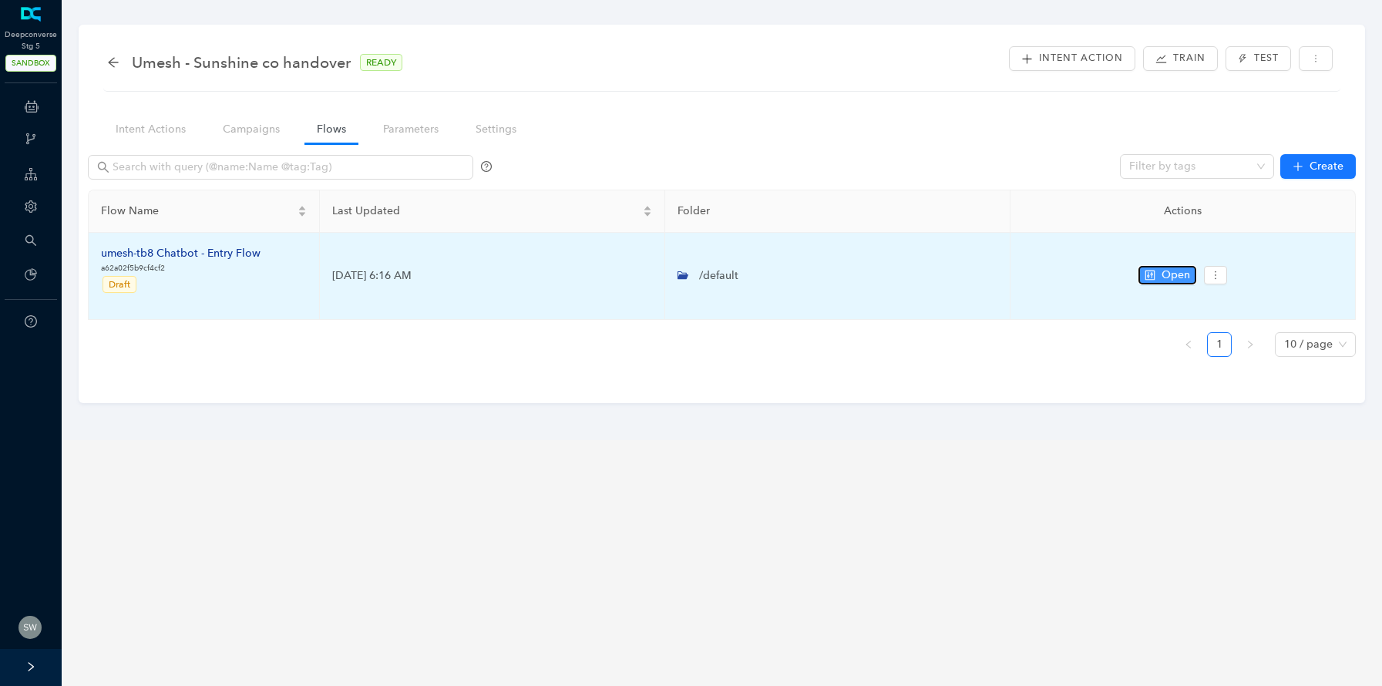
click at [1159, 281] on button "Open" at bounding box center [1167, 275] width 58 height 18
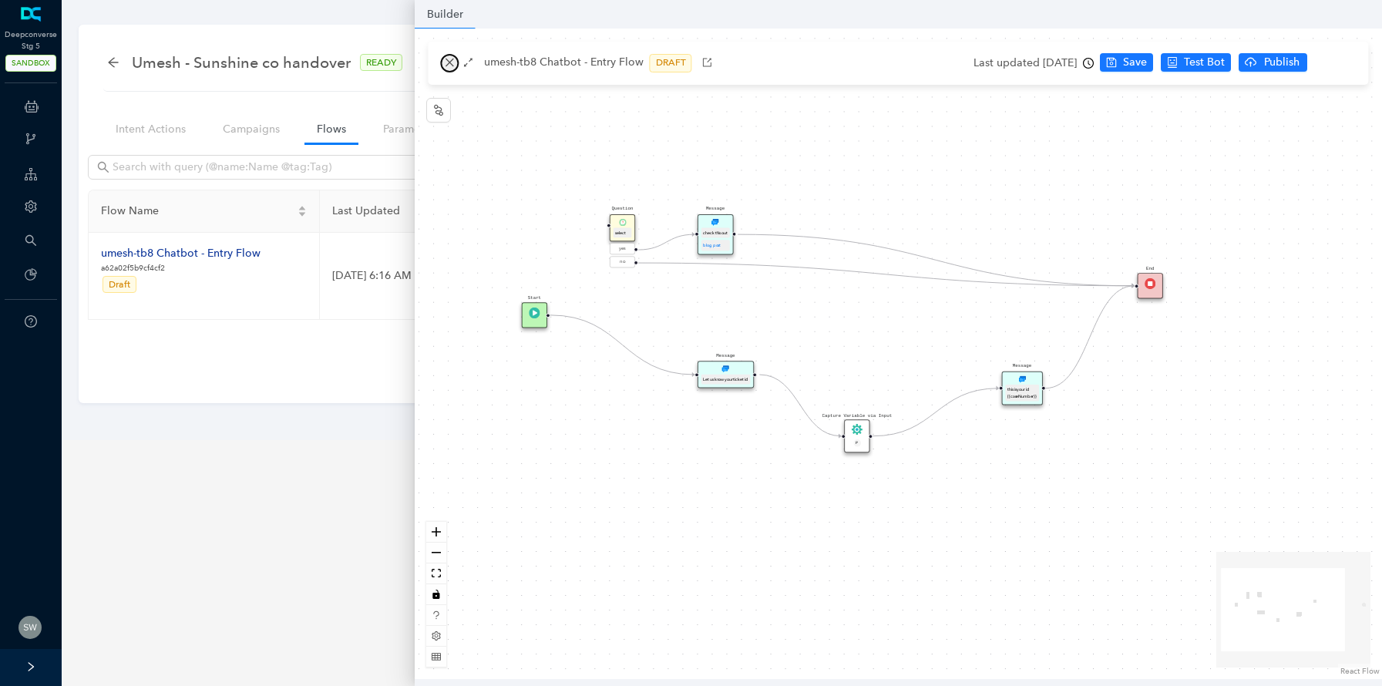
click at [450, 55] on button "button" at bounding box center [450, 63] width 18 height 18
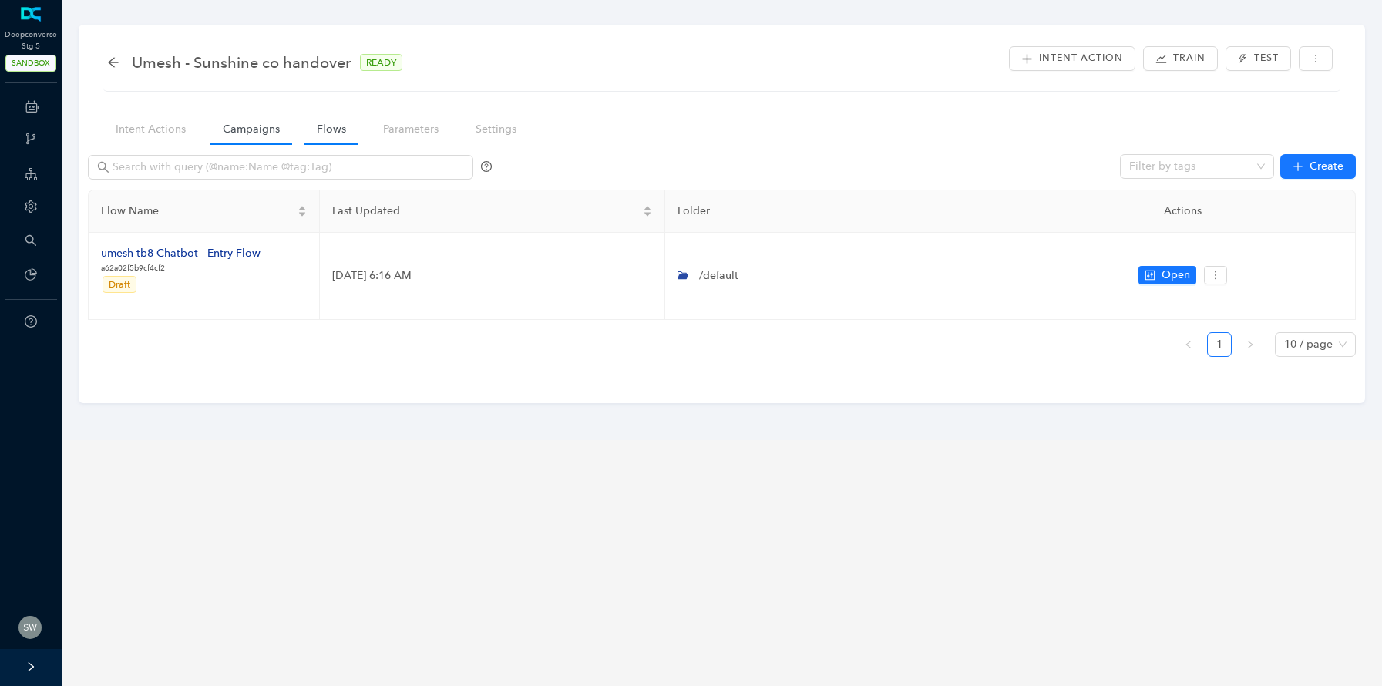
click at [249, 123] on link "Campaigns" at bounding box center [251, 129] width 82 height 29
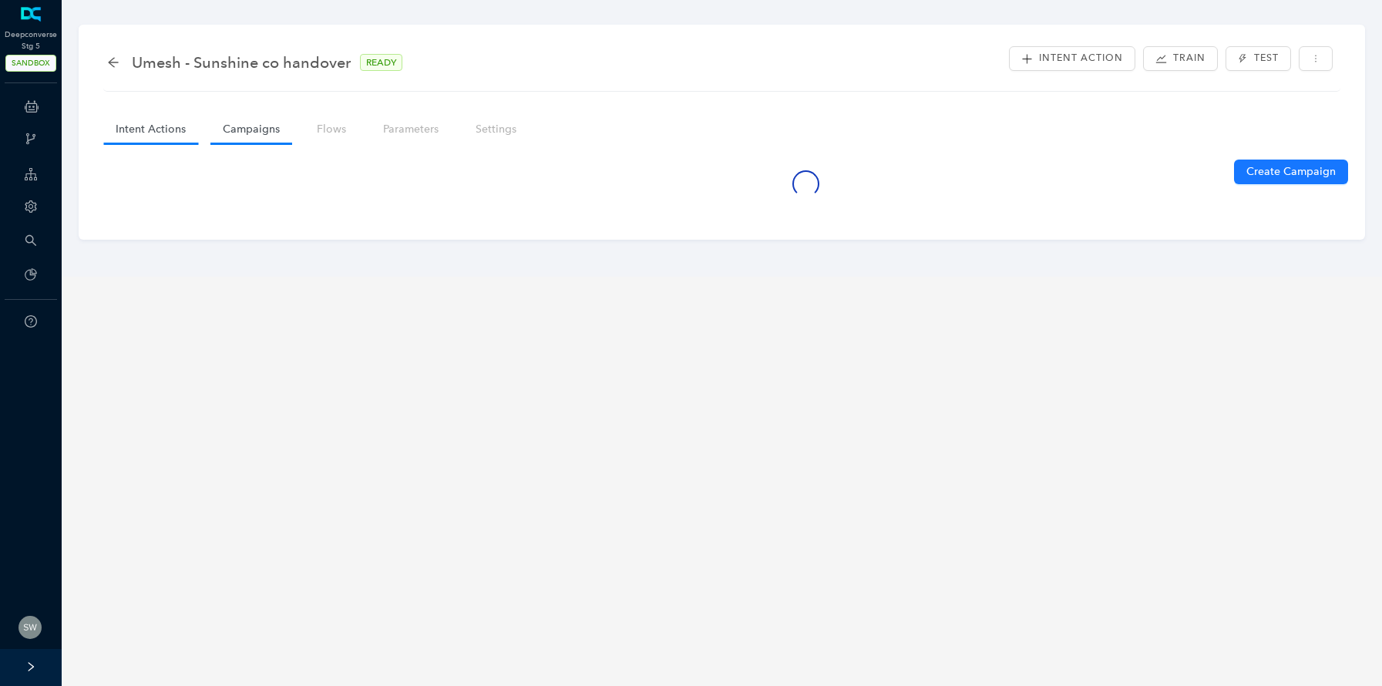
click at [169, 129] on link "Intent Actions" at bounding box center [150, 129] width 95 height 29
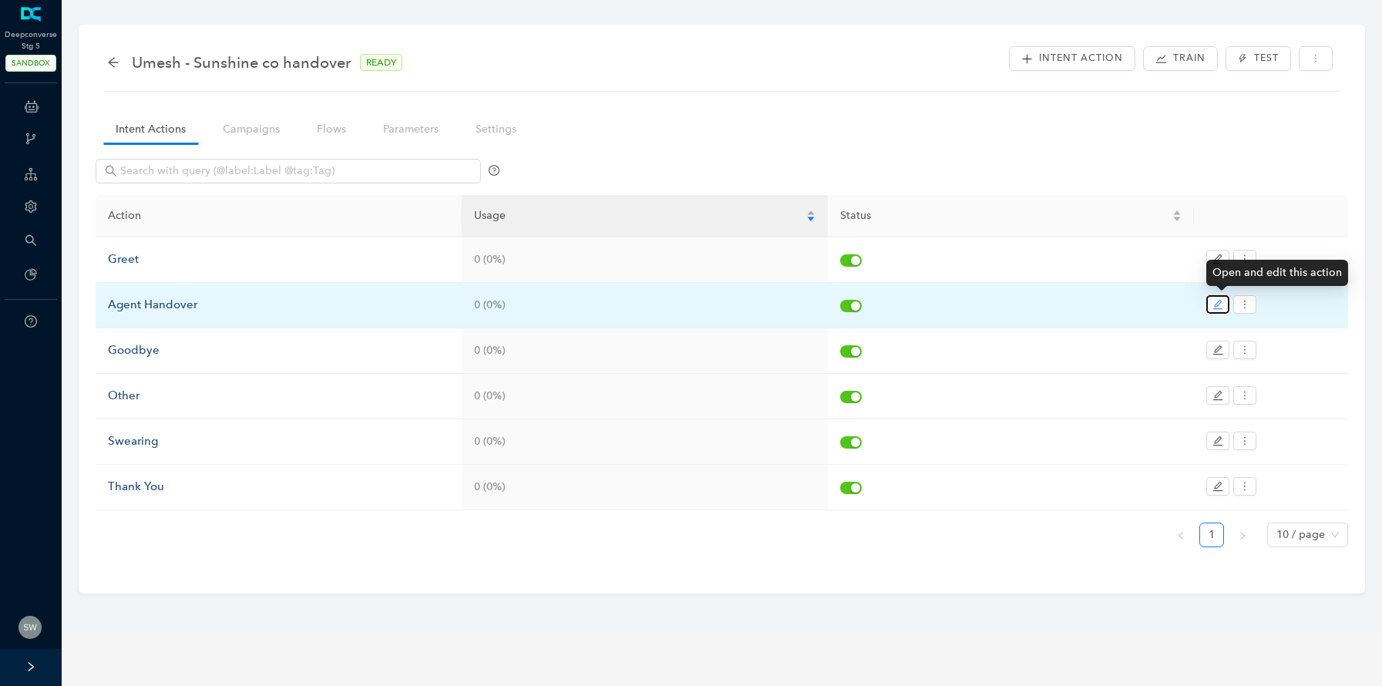
click at [1213, 303] on icon "edit" at bounding box center [1217, 304] width 11 height 11
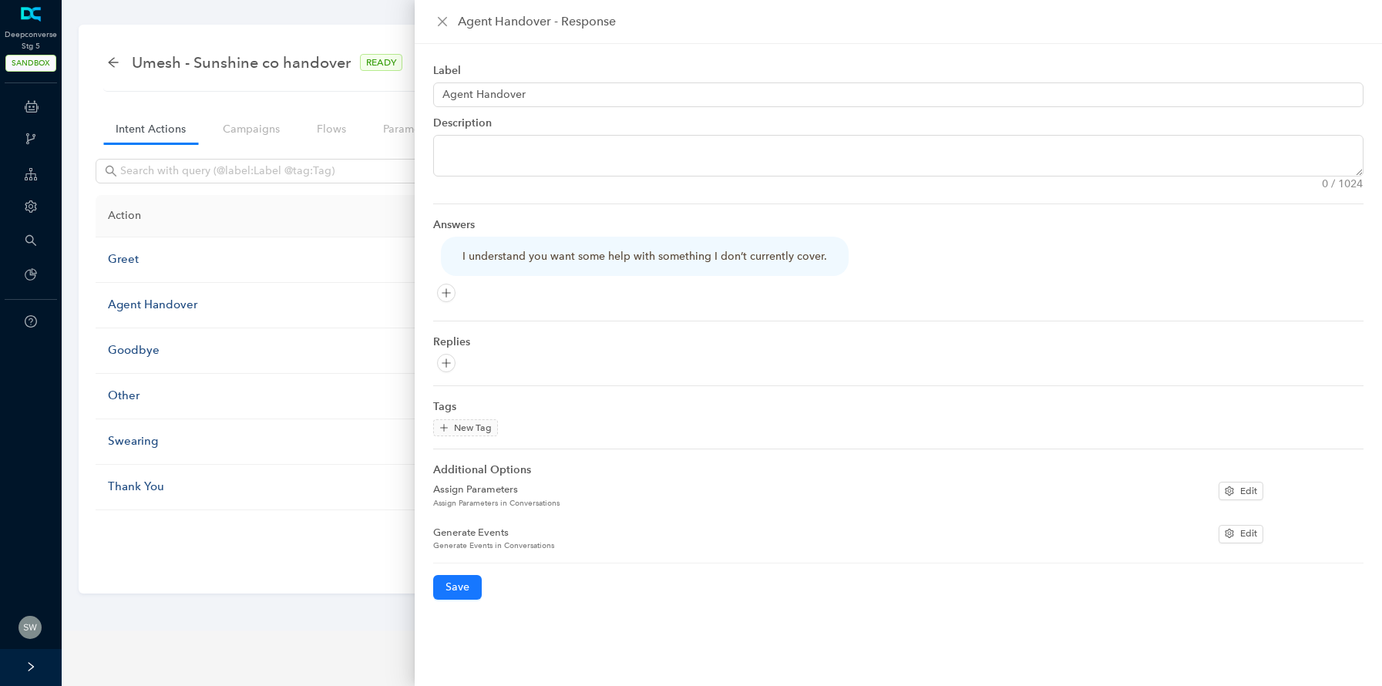
click at [442, 30] on div "Agent Handover - Response" at bounding box center [898, 21] width 930 height 18
click at [438, 24] on icon "close" at bounding box center [442, 21] width 12 height 12
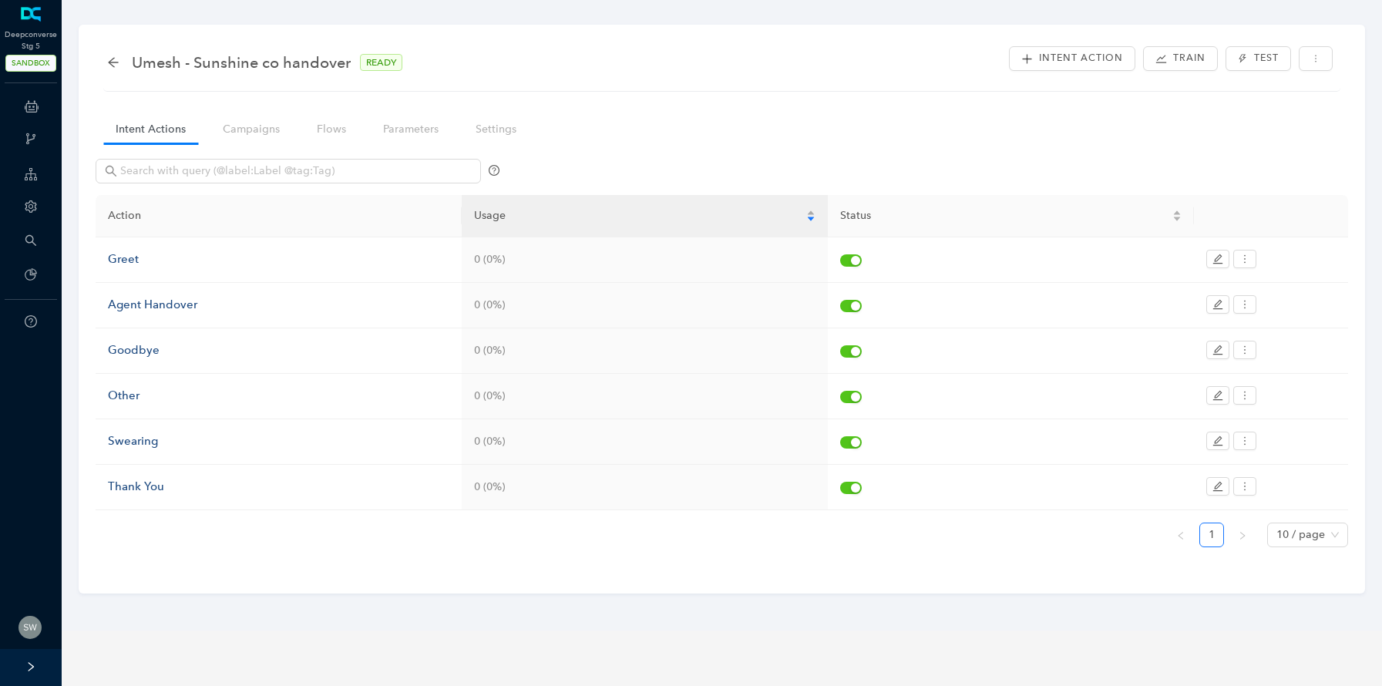
click at [330, 66] on span "Umesh - Sunshine co handover" at bounding box center [241, 62] width 219 height 25
click at [351, 62] on div "Umesh - Sunshine co handover READY" at bounding box center [262, 62] width 311 height 25
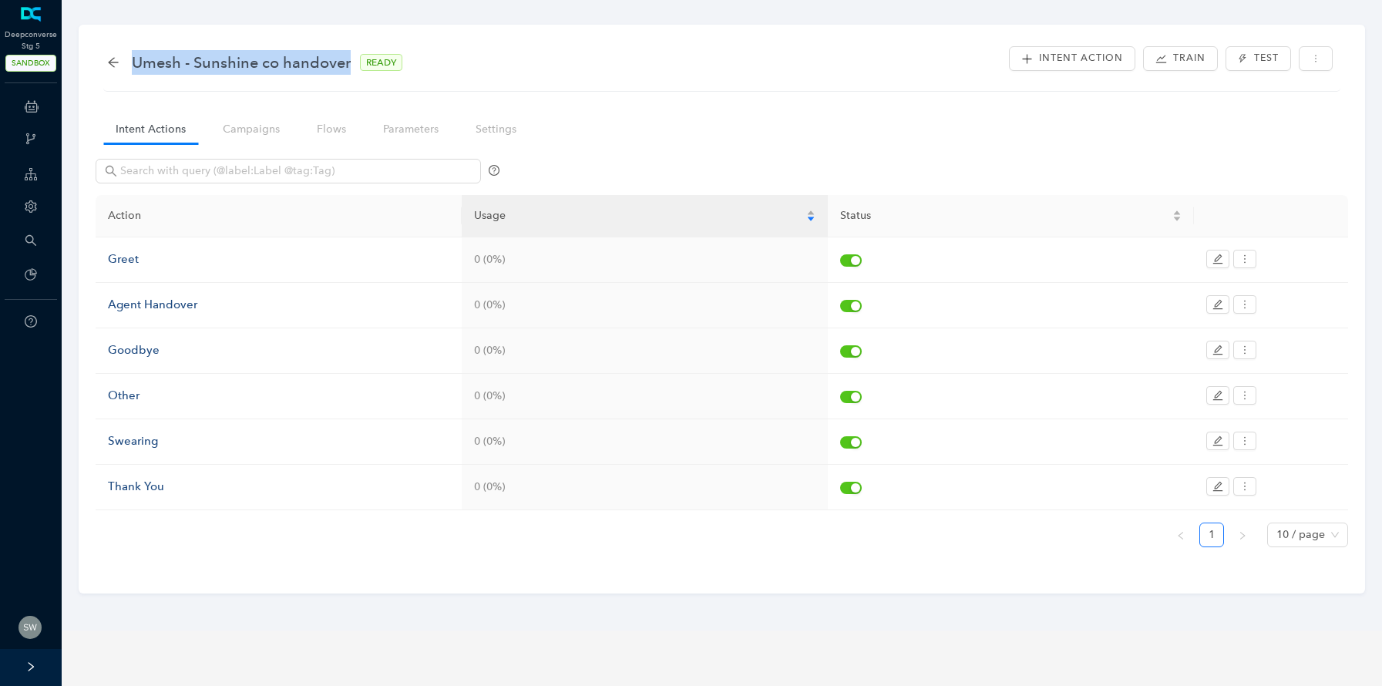
click at [351, 62] on div "Umesh - Sunshine co handover READY" at bounding box center [262, 62] width 311 height 25
click at [302, 62] on span "Umesh - Sunshine co handover" at bounding box center [241, 62] width 219 height 25
click at [330, 62] on span "Umesh - Sunshine co handover" at bounding box center [241, 62] width 219 height 25
